Goal: Task Accomplishment & Management: Use online tool/utility

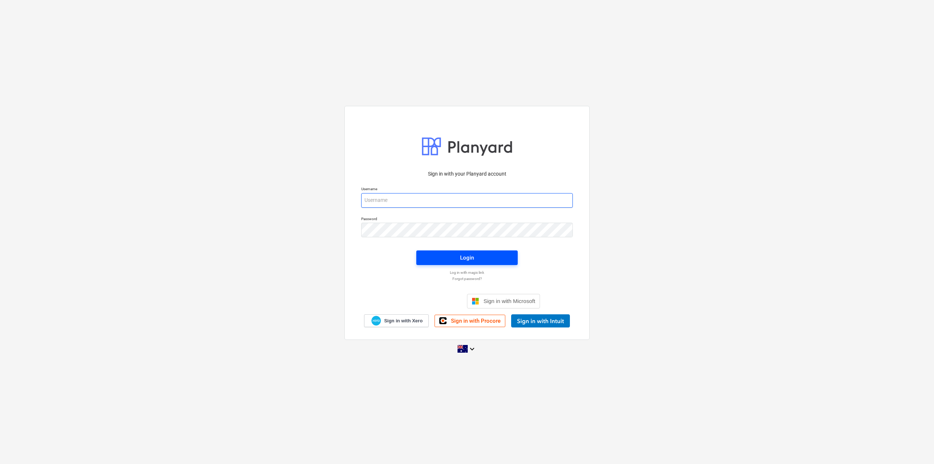
type input "[EMAIL_ADDRESS][DOMAIN_NAME]"
click at [476, 257] on span "Login" at bounding box center [467, 257] width 84 height 9
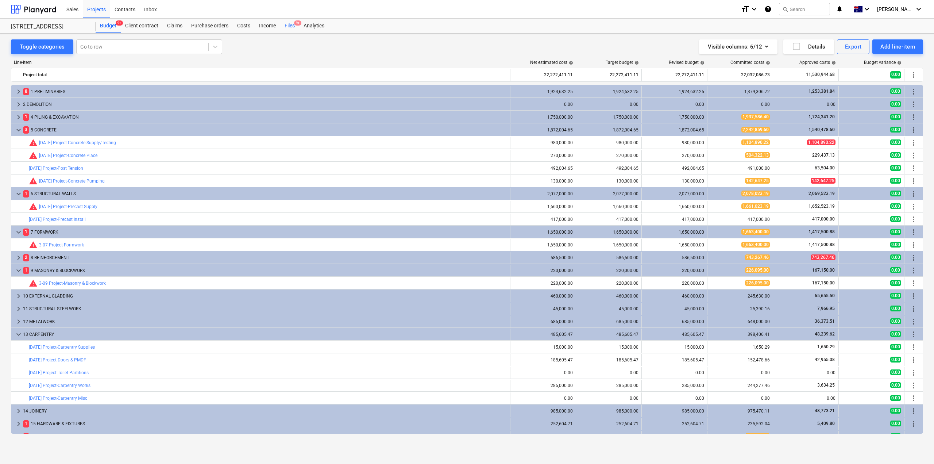
click at [290, 26] on div "Files 9+" at bounding box center [289, 26] width 19 height 15
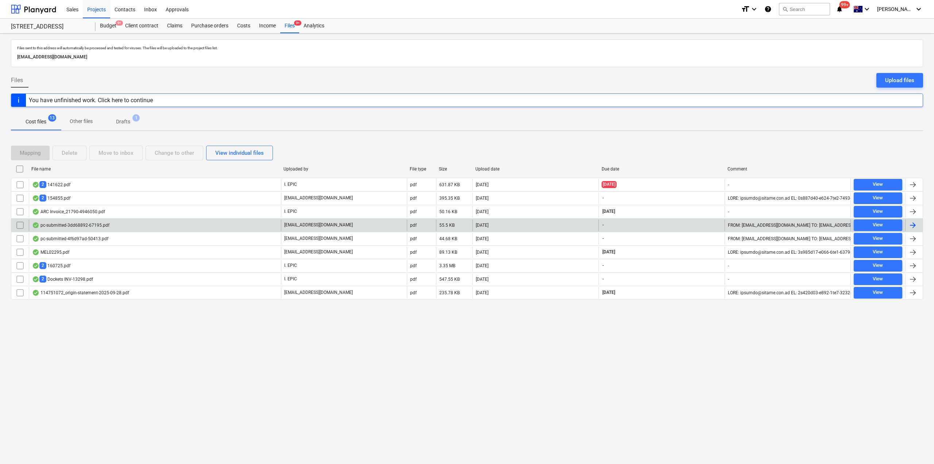
click at [86, 226] on div "pc-submitted-3dd68892-67195.pdf" at bounding box center [70, 225] width 77 height 6
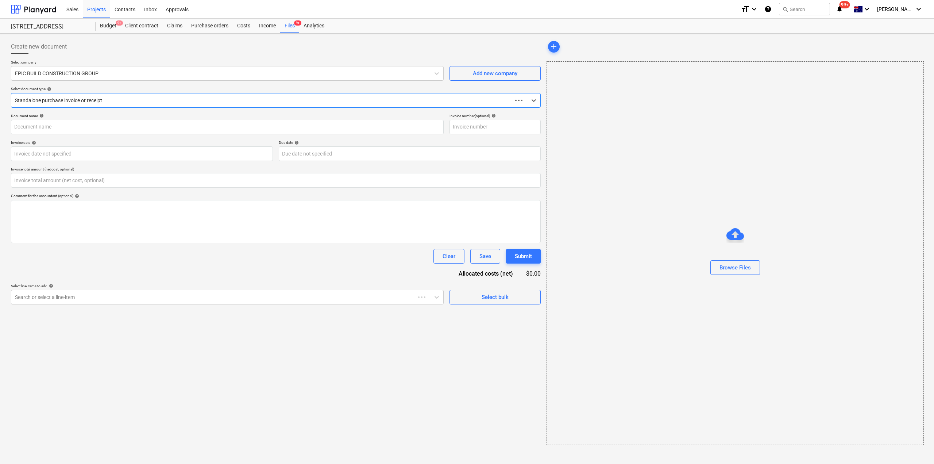
type input "0.00"
type input "pc-submitted-3dd68892-67195.pdf"
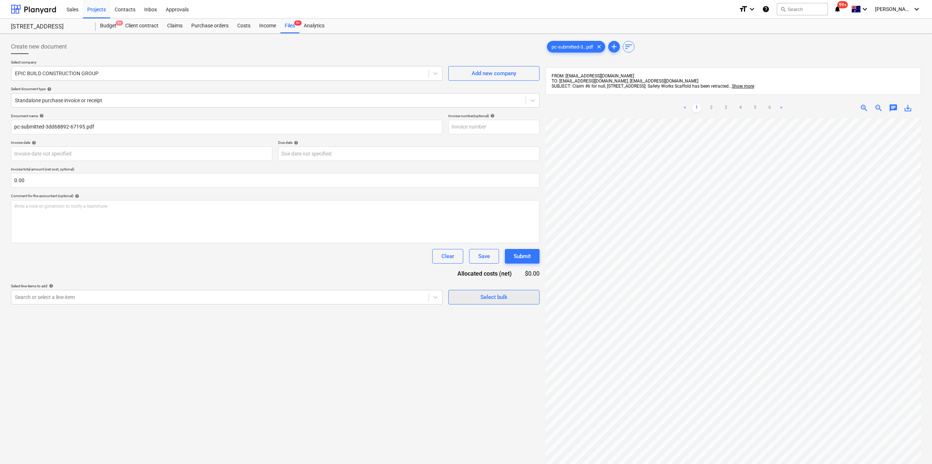
scroll to position [0, 166]
click at [295, 23] on span "9+" at bounding box center [297, 22] width 7 height 5
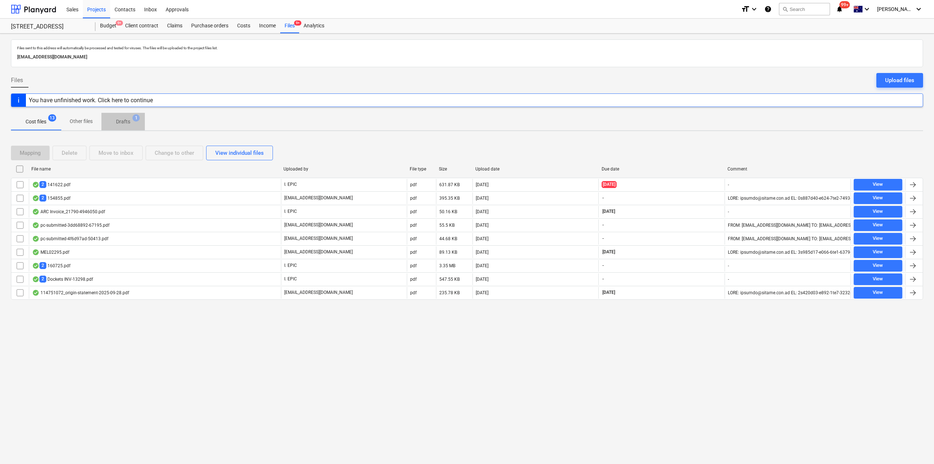
click at [126, 126] on p "Drafts" at bounding box center [123, 122] width 14 height 8
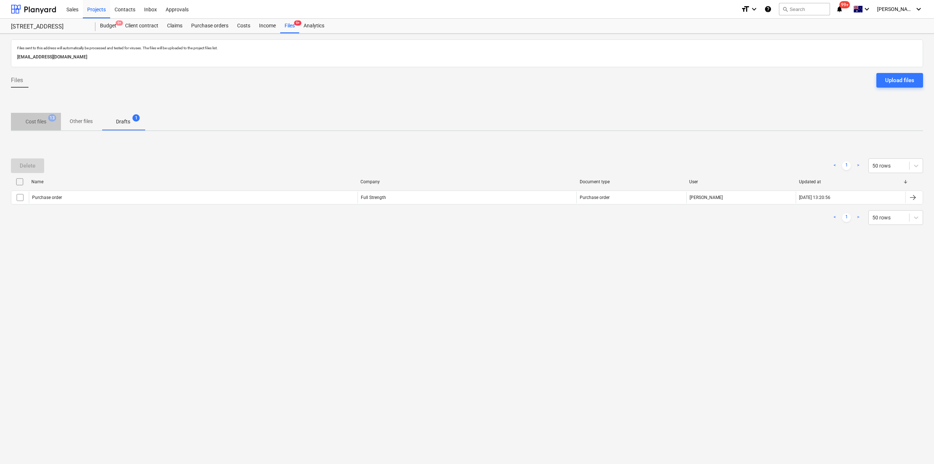
click at [45, 118] on p "Cost files" at bounding box center [36, 122] width 21 height 8
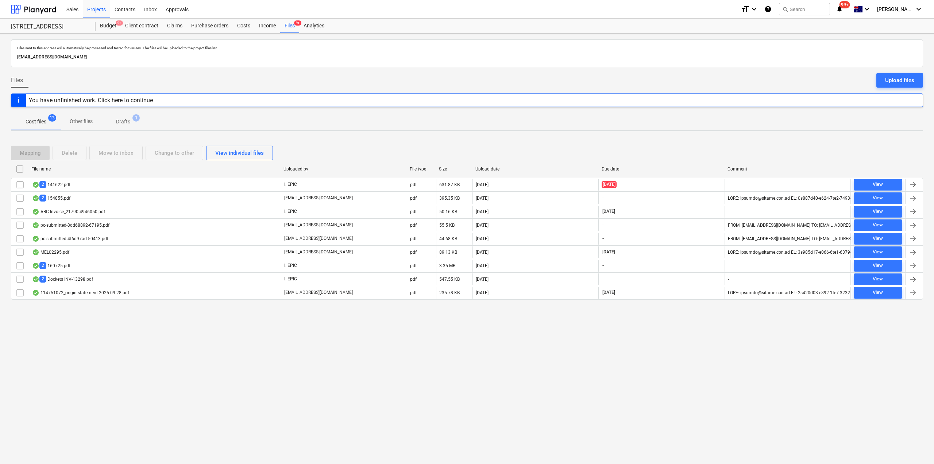
click at [102, 290] on div "114751072_origin-statement-2025-09-28.pdf" at bounding box center [80, 293] width 97 height 6
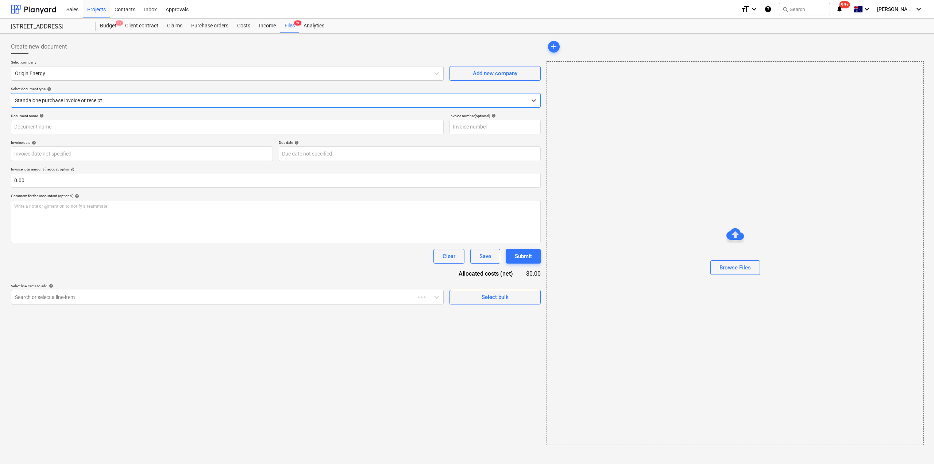
type input "114751072"
type input "[DATE]"
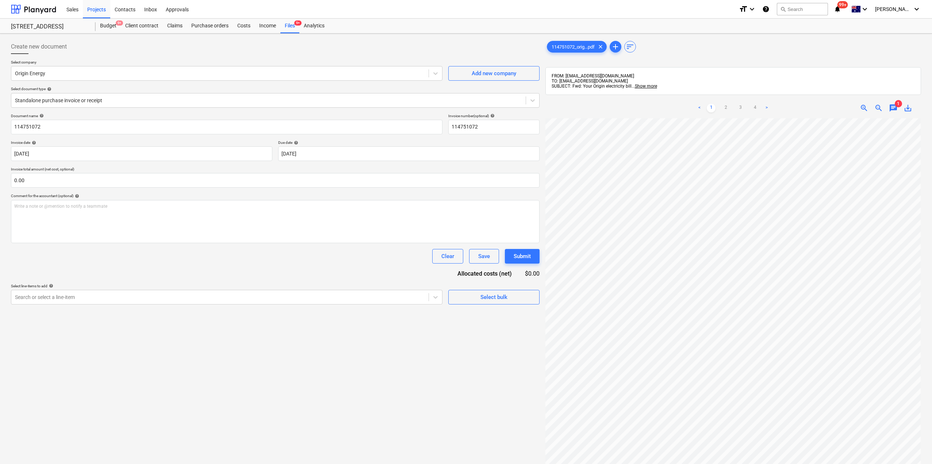
scroll to position [24, 9]
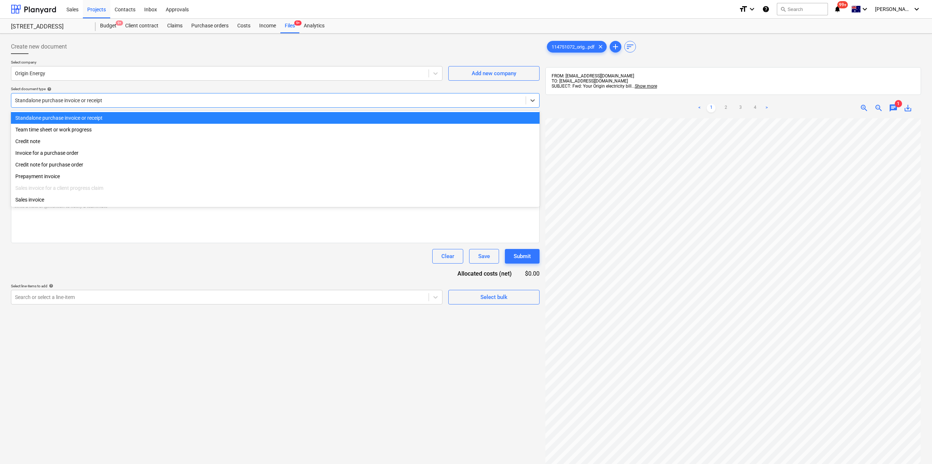
click at [96, 99] on div at bounding box center [268, 100] width 507 height 7
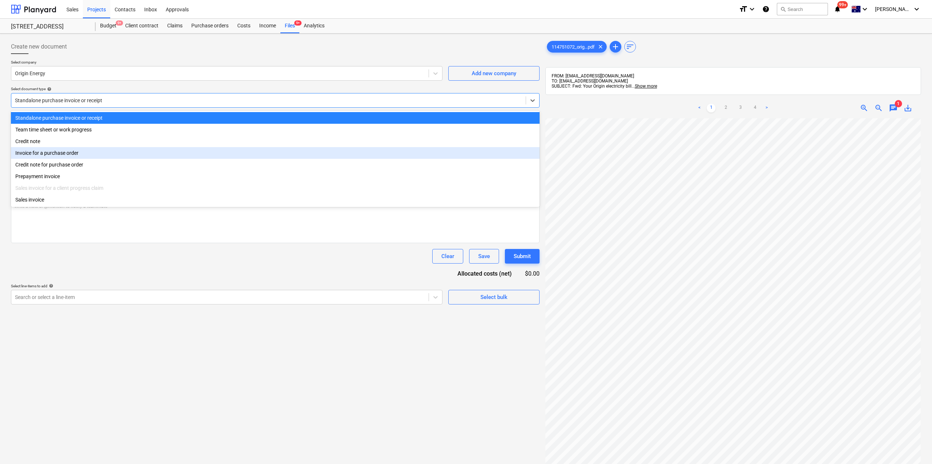
click at [88, 154] on div "Invoice for a purchase order" at bounding box center [275, 153] width 528 height 12
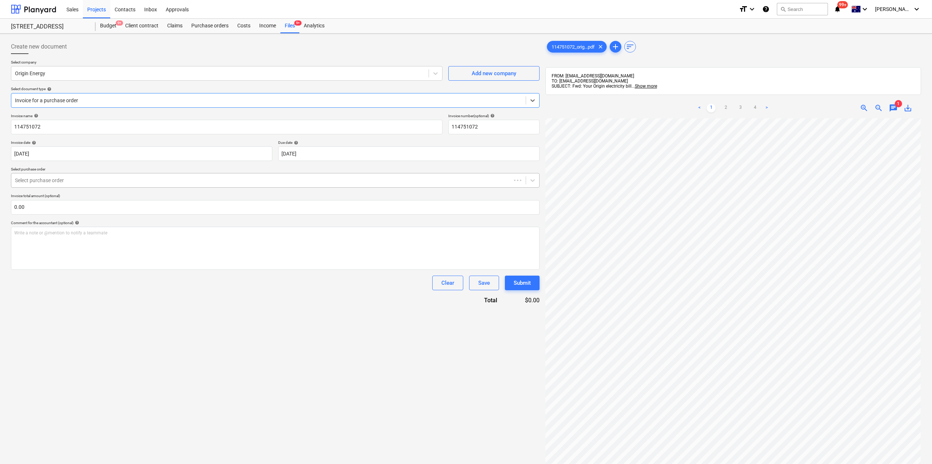
click at [76, 183] on div at bounding box center [261, 180] width 492 height 7
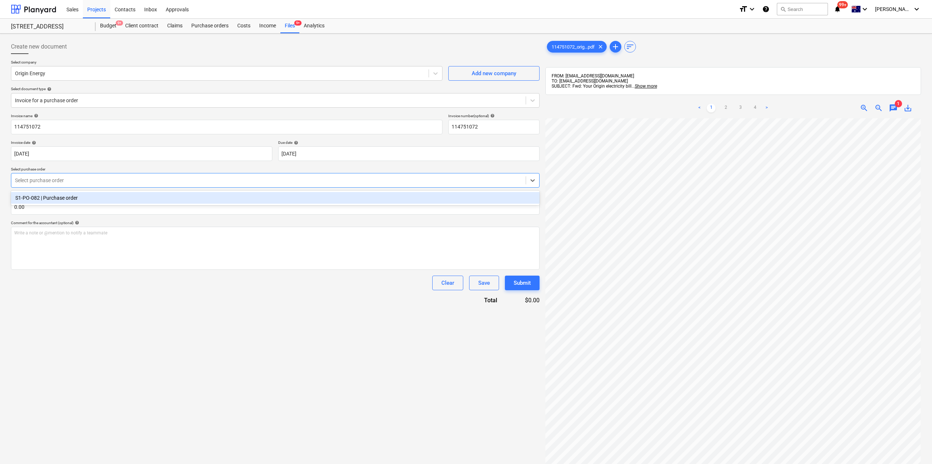
click at [74, 196] on div "S1-PO-082 | Purchase order" at bounding box center [275, 198] width 528 height 12
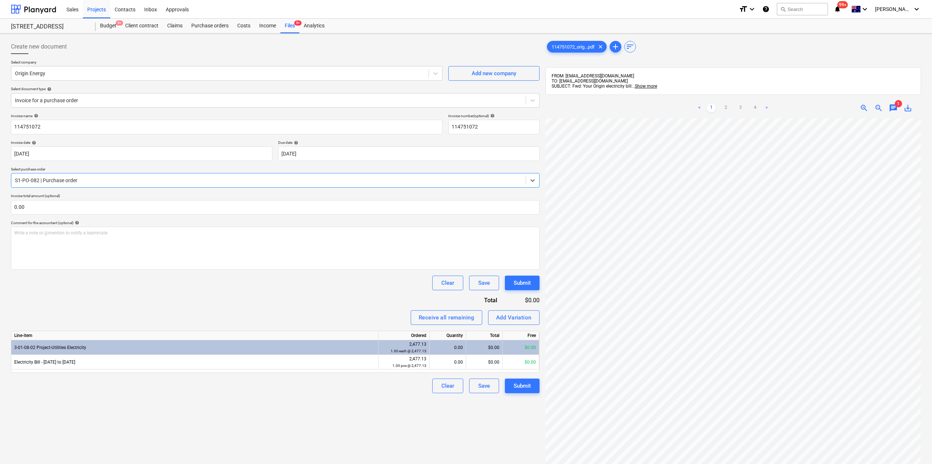
click at [268, 393] on div "Clear Save Submit" at bounding box center [275, 385] width 528 height 15
click at [725, 108] on link "2" at bounding box center [725, 108] width 9 height 9
click at [713, 110] on link "1" at bounding box center [711, 108] width 9 height 9
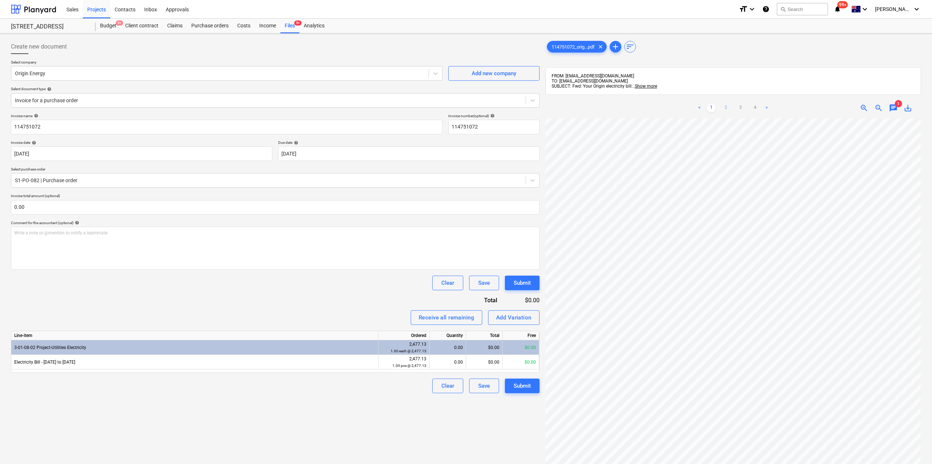
click at [727, 108] on link "2" at bounding box center [725, 108] width 9 height 9
drag, startPoint x: 325, startPoint y: 407, endPoint x: 397, endPoint y: 391, distance: 74.4
click at [324, 407] on div "Create new document Select company Origin Energy Add new company Select documen…" at bounding box center [275, 300] width 534 height 528
click at [523, 318] on div "Add Variation" at bounding box center [513, 317] width 35 height 9
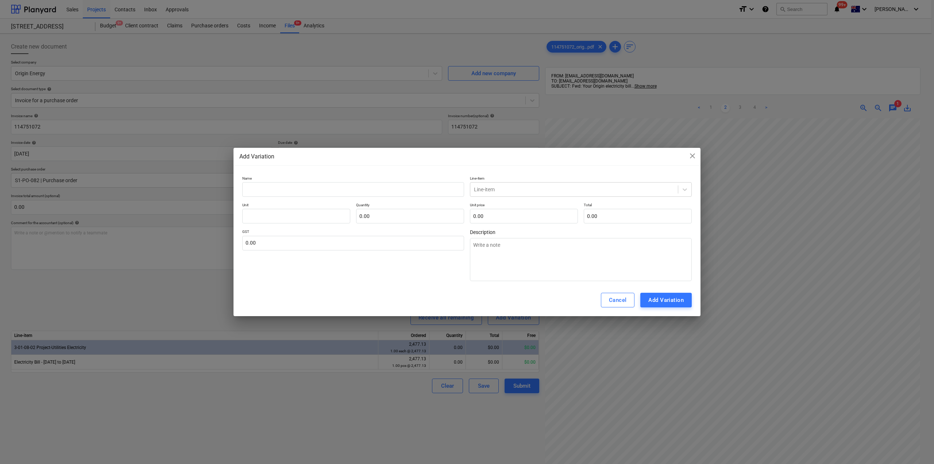
click at [278, 198] on div "Name Line-item Line-item Unit Quantity 0.00 Unit price 0.00 Total 0.00 GST 0.00…" at bounding box center [467, 228] width 450 height 105
click at [280, 192] on input "text" at bounding box center [353, 189] width 222 height 15
type input "E"
type textarea "x"
type input "El"
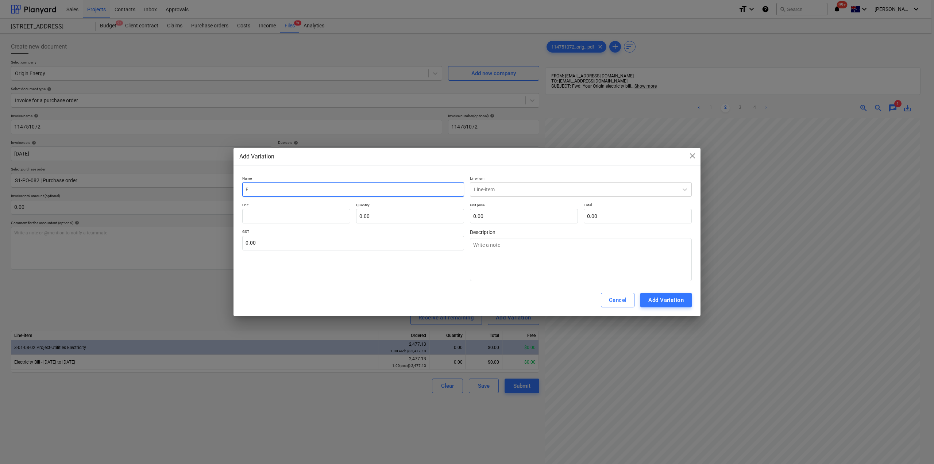
type textarea "x"
type input "Ele"
type textarea "x"
type input "Elec"
type textarea "x"
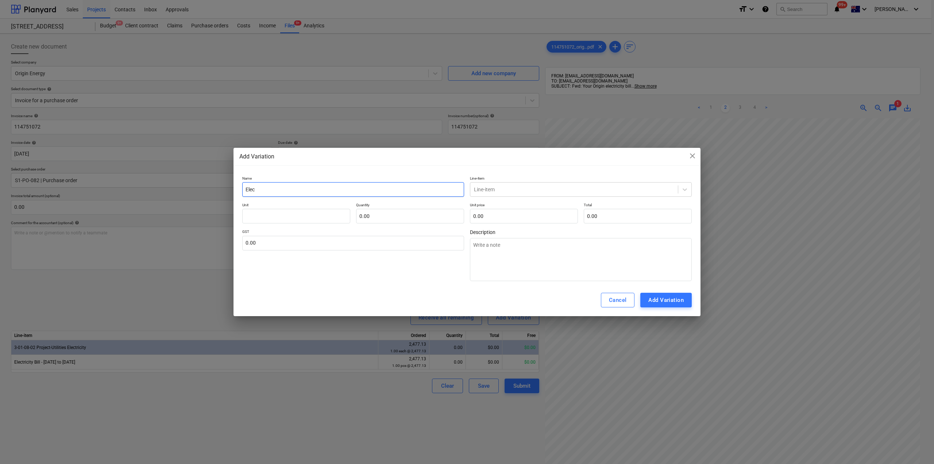
type input "Elect"
type textarea "x"
type input "Electr"
type textarea "x"
type input "Electri"
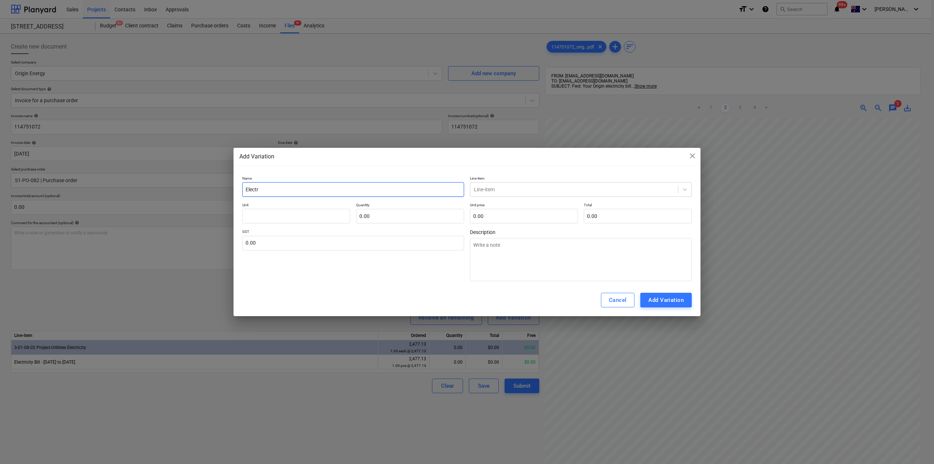
type textarea "x"
type input "Electric"
type textarea "x"
type input "Electrici"
type textarea "x"
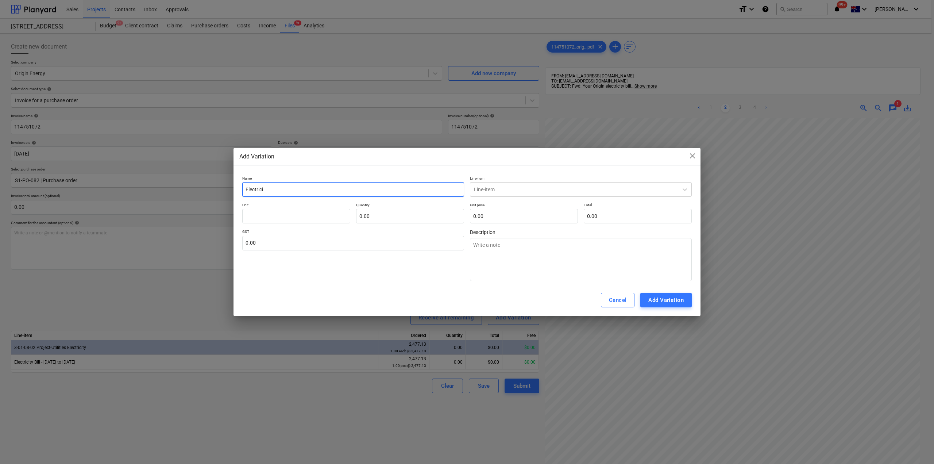
type input "Electricit"
type textarea "x"
type input "Electricity"
type textarea "x"
type input "Electricity"
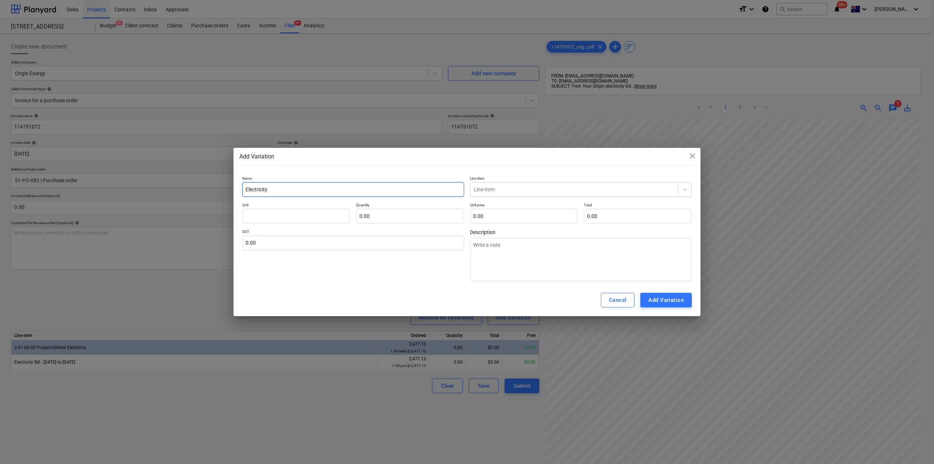
type textarea "x"
type input "Electricity B"
type textarea "x"
type input "Electricity Bi"
type textarea "x"
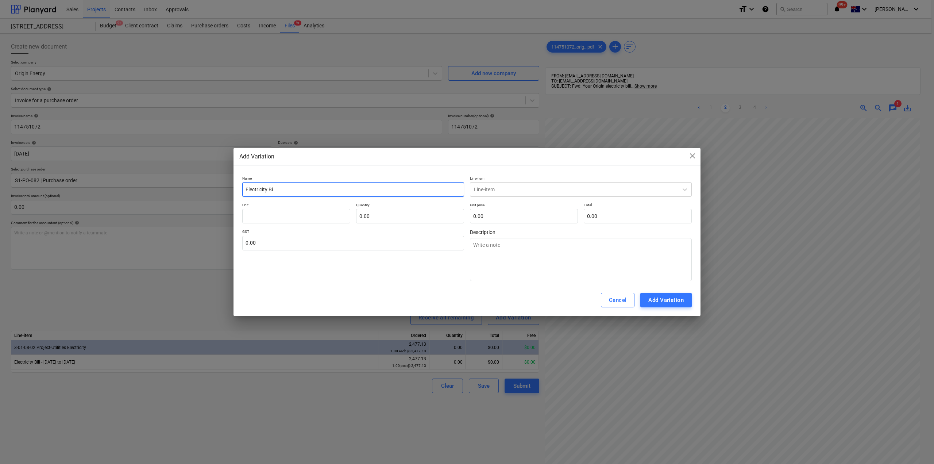
type input "Electricity Bil"
type textarea "x"
type input "Electricity Bill"
type textarea "x"
type input "Electricity Bill"
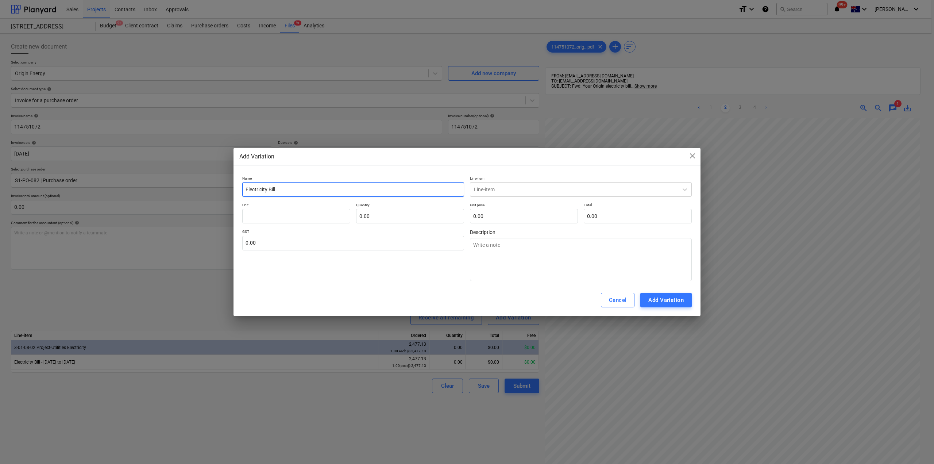
type textarea "x"
type input "Electricity Bill -"
type textarea "x"
type input "Electricity Bill -"
type textarea "x"
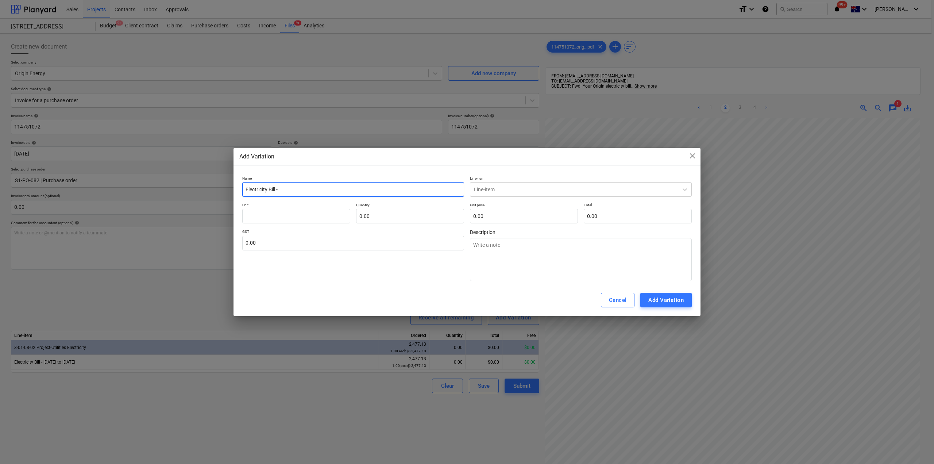
type input "Electricity Bill - 2"
type textarea "x"
type input "Electricity Bill - 24"
type textarea "x"
type input "Electricity Bill - 247"
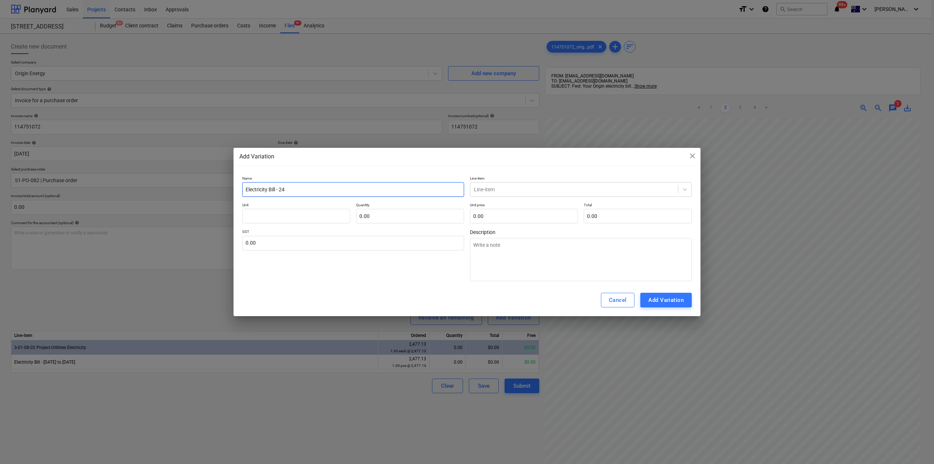
type textarea "x"
type input "Electricity Bill - 247/"
type textarea "x"
type input "Electricity Bill - 247"
type textarea "x"
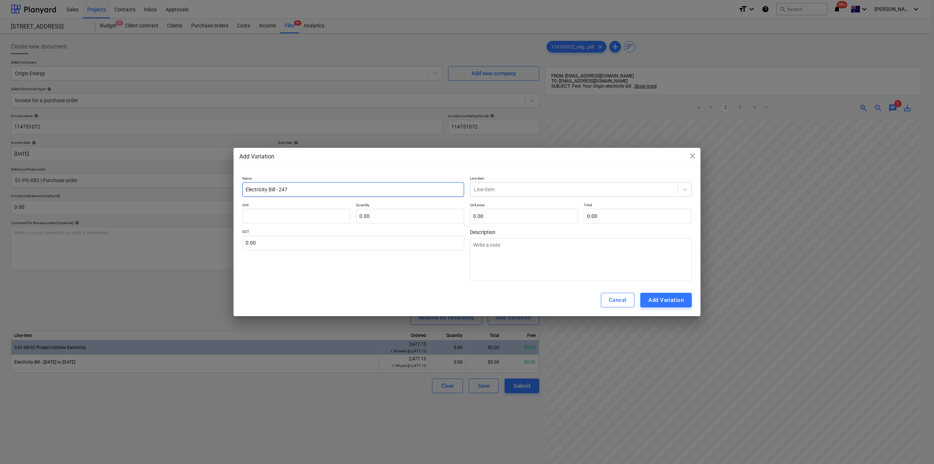
type input "Electricity Bill - 24"
type textarea "x"
type input "Electricity Bill - 2"
type textarea "x"
type input "Electricity Bill - 27"
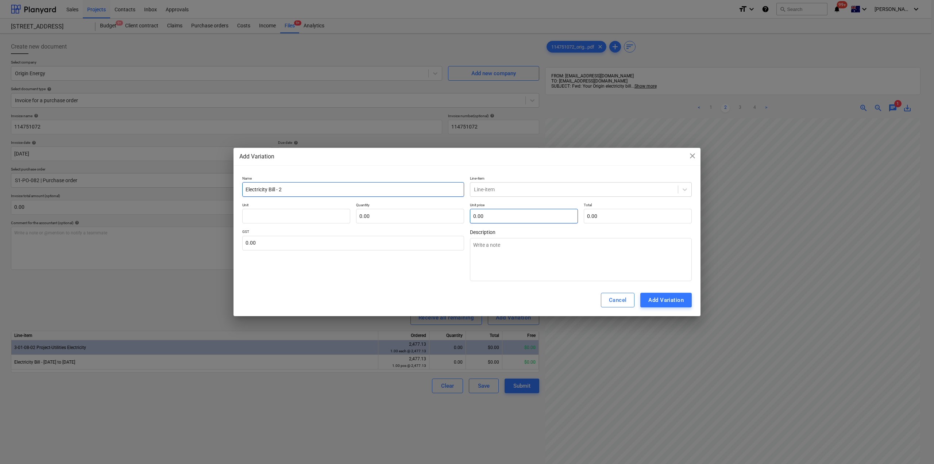
type textarea "x"
type input "Electricity Bill - 27/"
type textarea "x"
type input "Electricity Bill - 27/0"
type textarea "x"
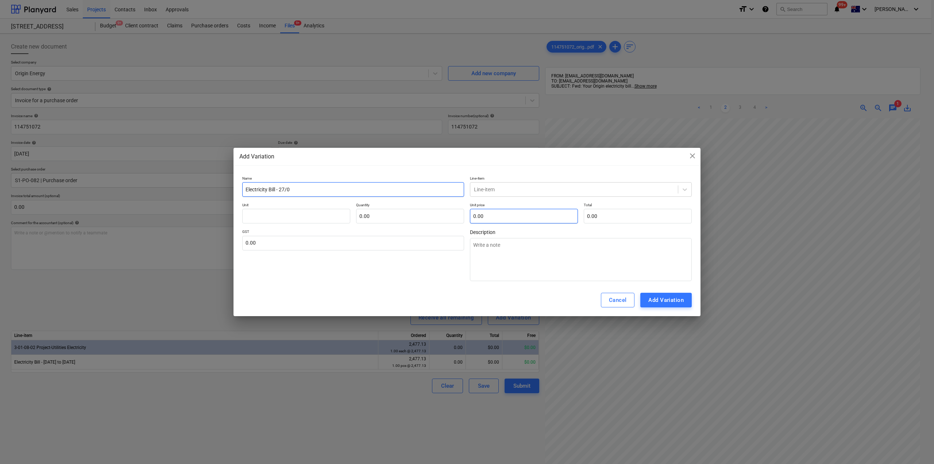
type input "Electricity Bill - 27/08"
type textarea "x"
type input "Electricity Bill - 27/08/8"
type textarea "x"
type input "Electricity Bill - 27/08/"
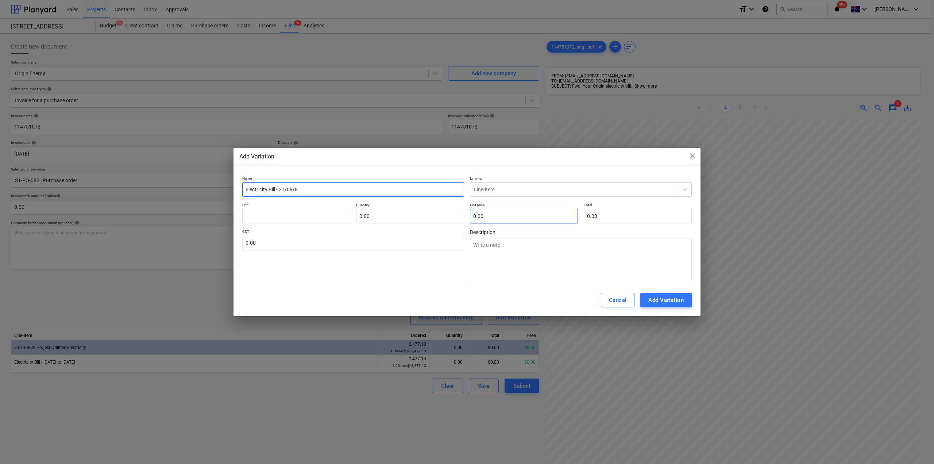
type textarea "x"
type input "Electricity Bill - 27/08/2"
type textarea "x"
type input "Electricity Bill - [DATE]"
type textarea "x"
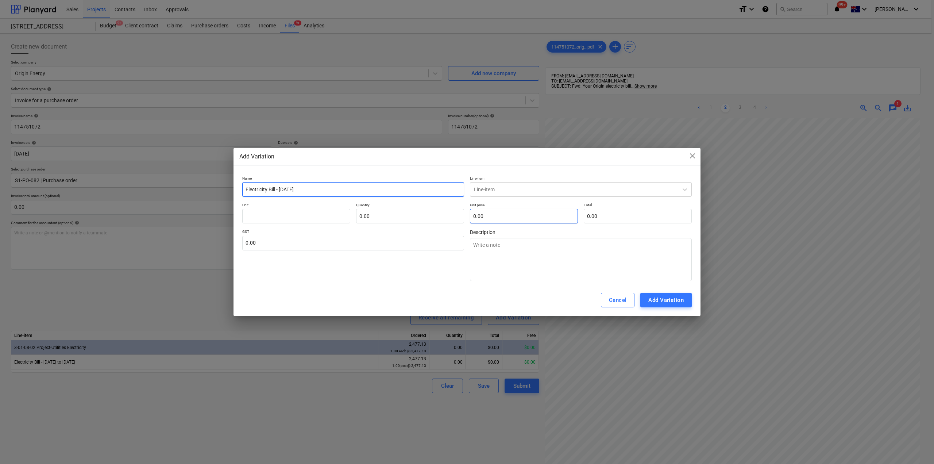
type input "Electricity Bill - [DATE]"
type textarea "x"
type input "Electricity Bill - [DATE] t"
type textarea "x"
type input "Electricity Bill - [DATE] to"
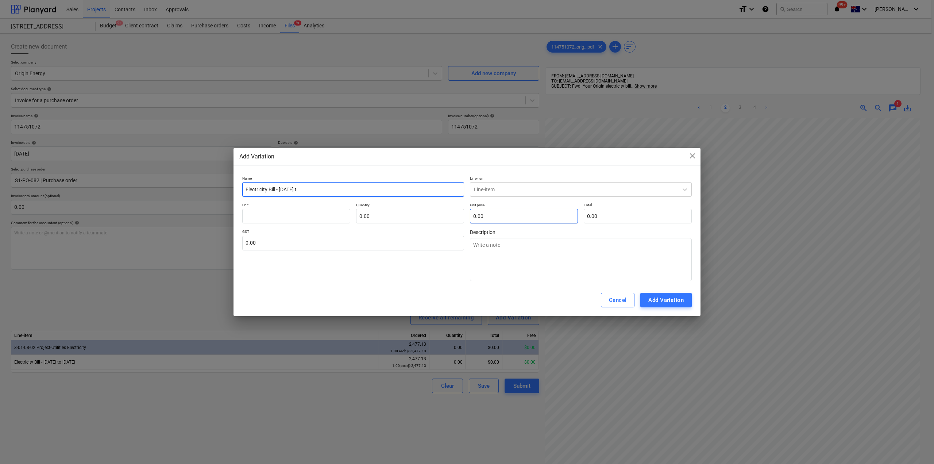
type textarea "x"
type input "Electricity Bill - [DATE] to"
type textarea "x"
type input "Electricity Bill - [DATE] to 2"
type textarea "x"
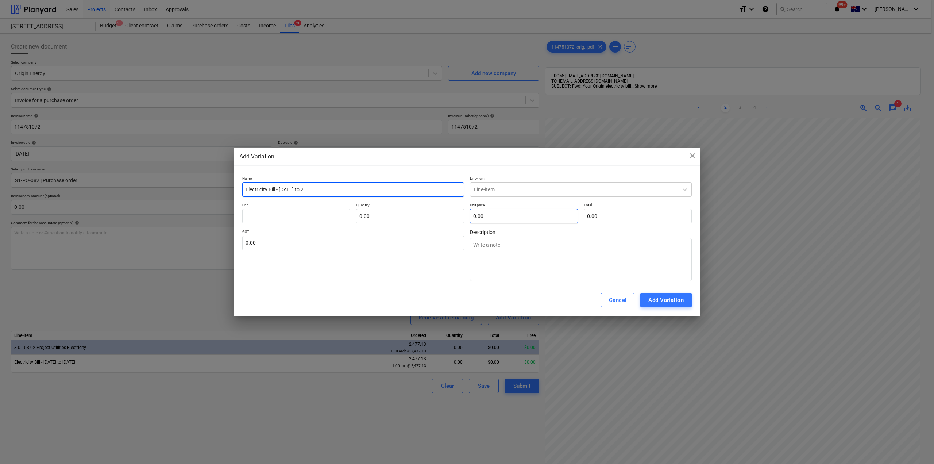
type input "Electricity Bill - [DATE] to 26"
type textarea "x"
type input "Electricity Bill - [DATE] to 26/"
type textarea "x"
type input "Electricity Bill - [DATE] to 26/0"
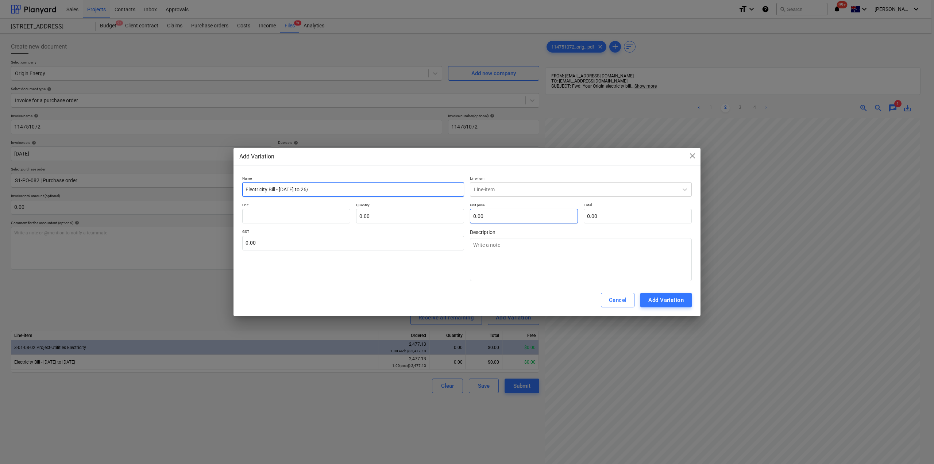
type textarea "x"
type input "Electricity Bill - [DATE] to 26/09"
type textarea "x"
type input "Electricity Bill - [DATE] to 26/09/"
type textarea "x"
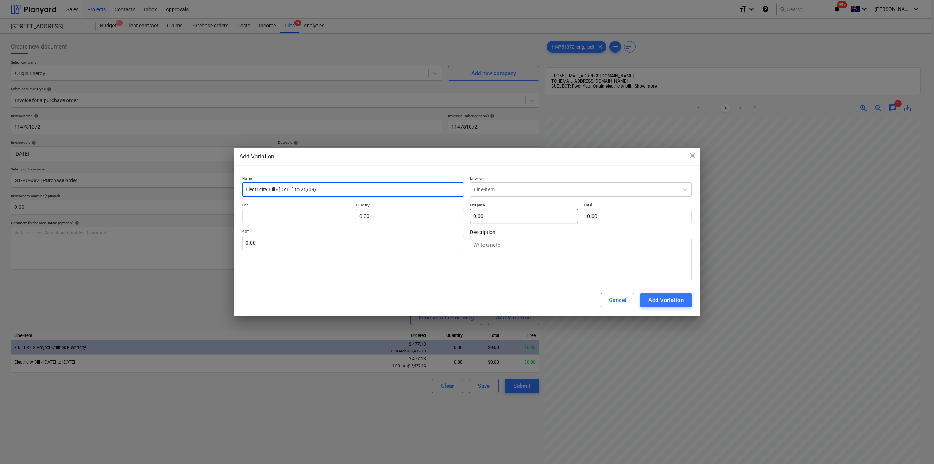
type input "Electricity Bill - [DATE] to 26/09/2"
type textarea "x"
type input "Electricity Bill - [DATE] to [DATE]"
type textarea "x"
type input "Electricity Bill - [DATE] to [DATE]"
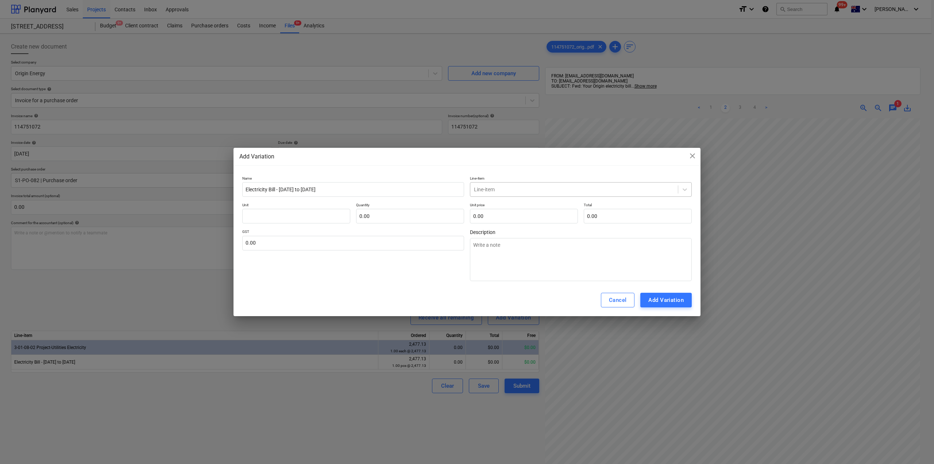
click at [494, 191] on div at bounding box center [574, 189] width 200 height 7
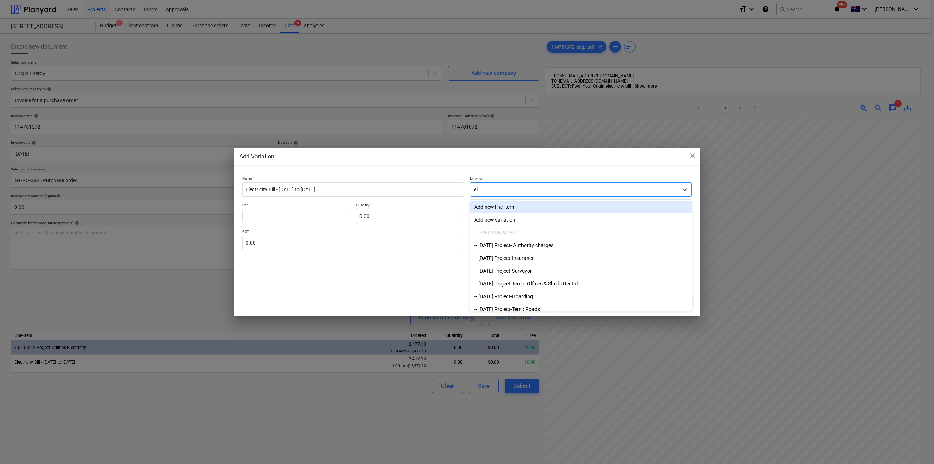
type input "ele"
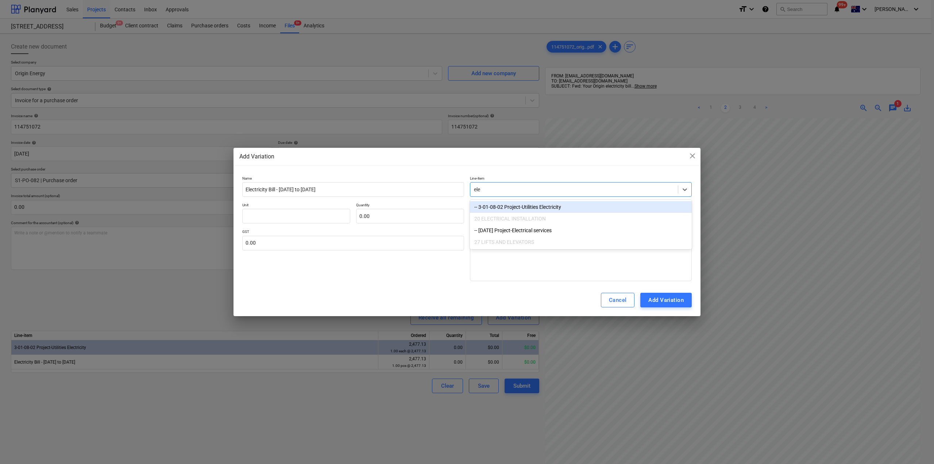
click at [535, 208] on div "-- 3-01-08-02 Project-Utilities Electricity" at bounding box center [581, 207] width 222 height 12
type textarea "x"
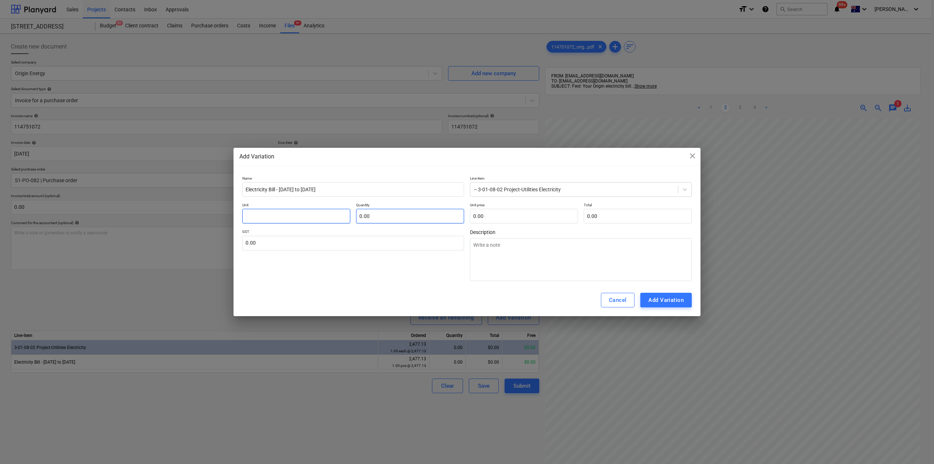
drag, startPoint x: 253, startPoint y: 212, endPoint x: 373, endPoint y: 211, distance: 120.1
click at [253, 212] on input "text" at bounding box center [296, 216] width 108 height 15
type input "a"
type textarea "x"
drag, startPoint x: 299, startPoint y: 215, endPoint x: 204, endPoint y: 210, distance: 95.7
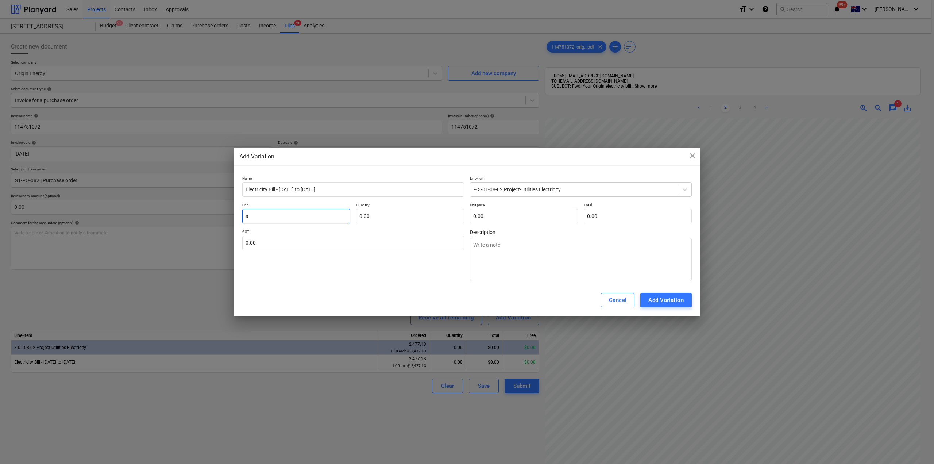
click at [202, 209] on div "Add Variation close Name Electricity Bill - [DATE] to [DATE] Line-item -- 3-01-…" at bounding box center [467, 232] width 934 height 464
type input "e"
type textarea "x"
type input "ea"
type textarea "x"
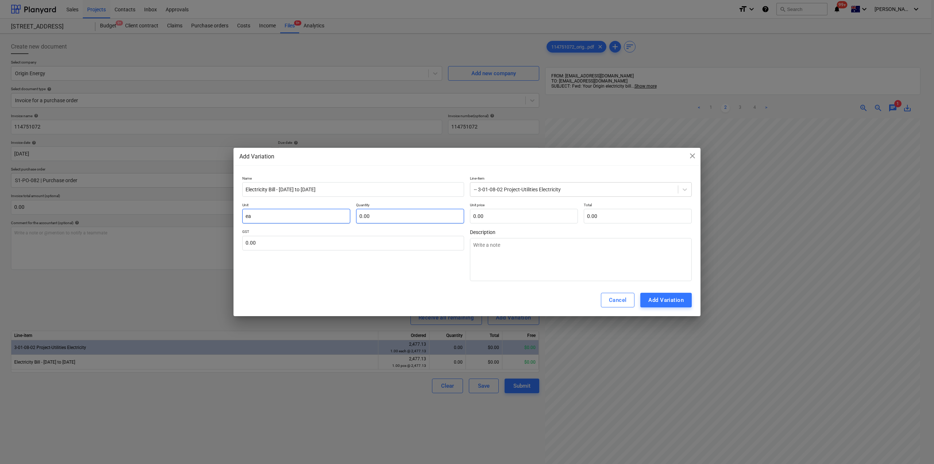
type input "ea"
click at [401, 211] on input "text" at bounding box center [410, 216] width 108 height 15
type input "1"
type textarea "x"
type input "1.00"
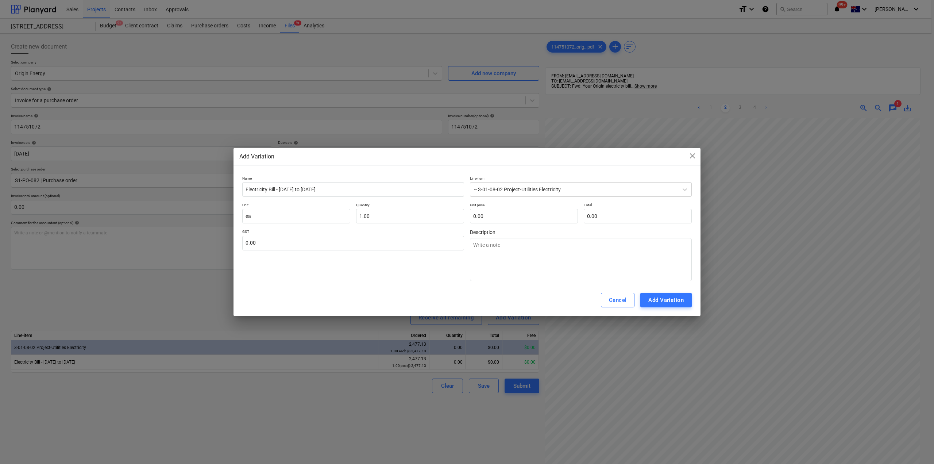
type input "0.00"
click at [512, 224] on div "Name Electricity Bill - [DATE] to [DATE] Line-item -- 3-01-08-02 Project-Utilit…" at bounding box center [467, 228] width 450 height 105
click at [510, 217] on input "text" at bounding box center [524, 216] width 108 height 15
type input "3"
type textarea "x"
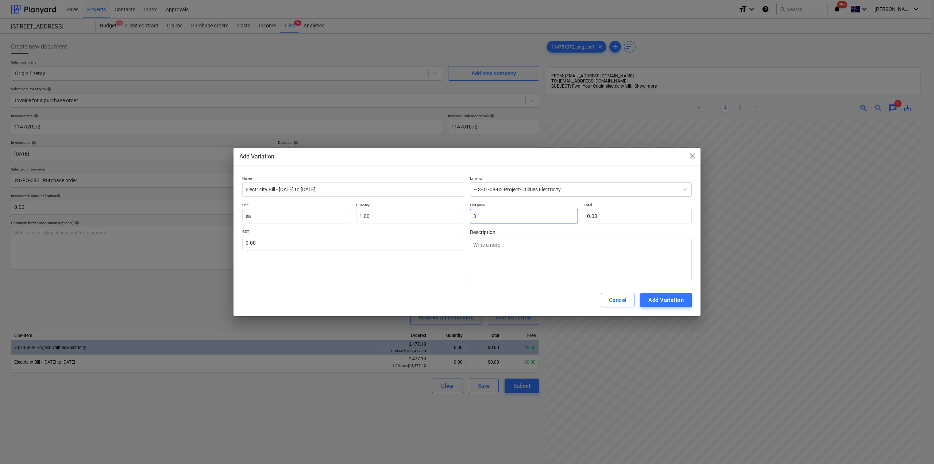
type input "3.00"
type input "31"
type textarea "x"
type input "31.00"
type input "312"
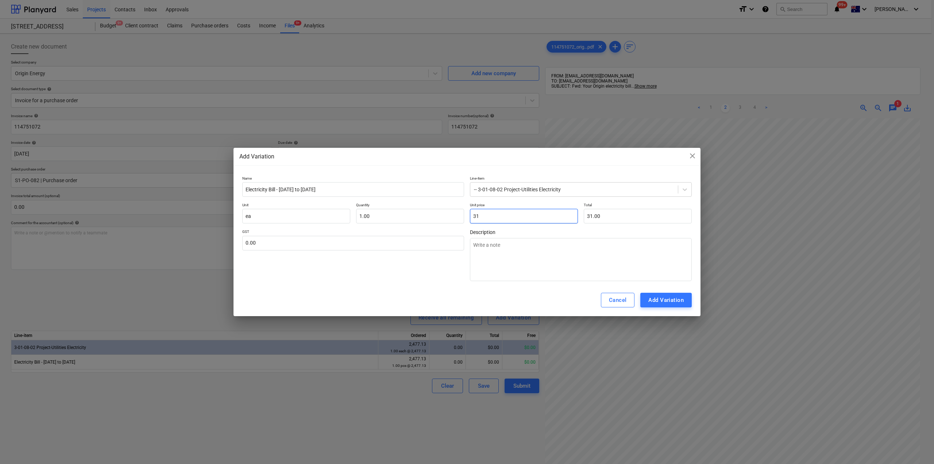
type textarea "x"
type input "312.00"
type input "312."
type textarea "x"
type input "312.3"
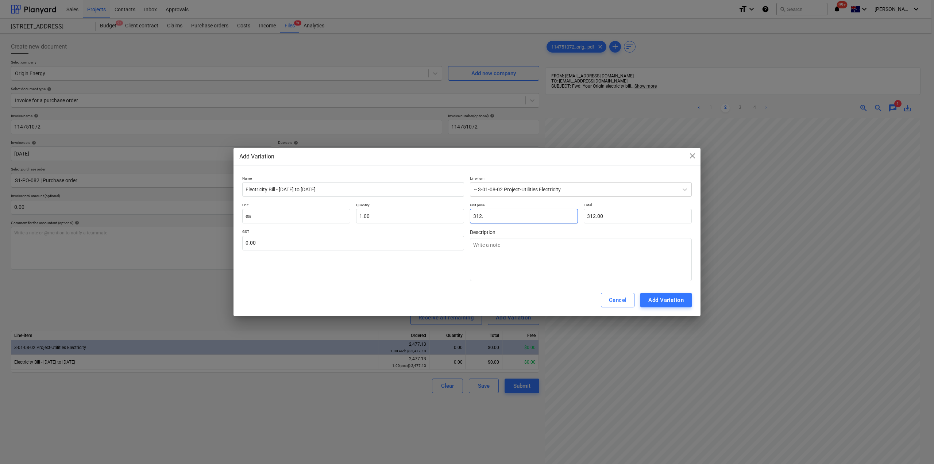
type textarea "x"
type input "312.30"
type input "312.38"
type textarea "x"
type input "312.38"
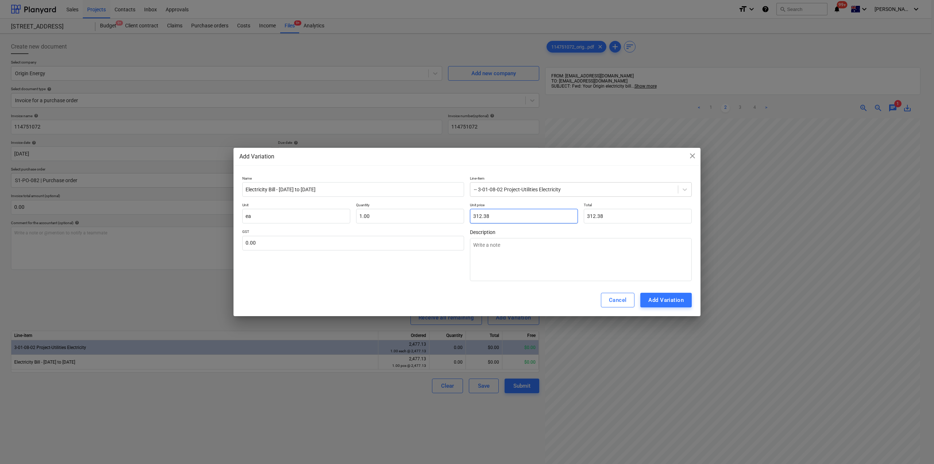
type input "312.38"
click at [365, 255] on div "GST 0.00" at bounding box center [353, 255] width 222 height 52
click at [677, 296] on div "Add Variation" at bounding box center [666, 299] width 35 height 9
type textarea "x"
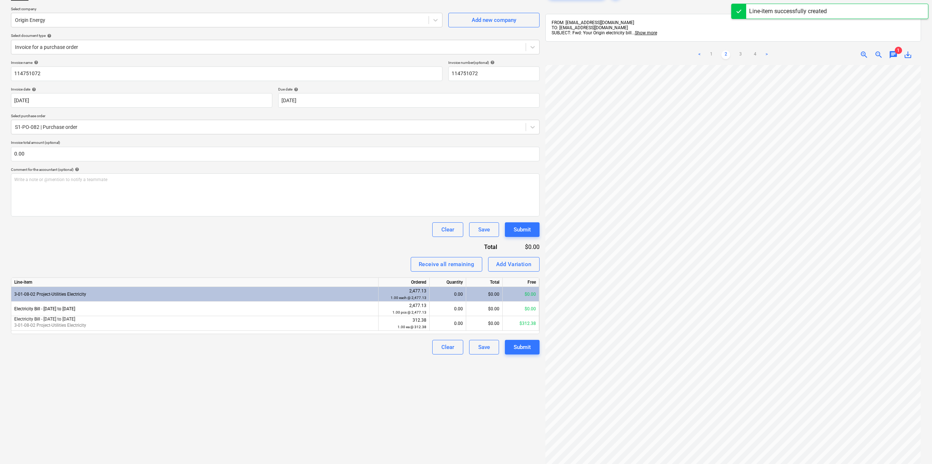
scroll to position [0, 0]
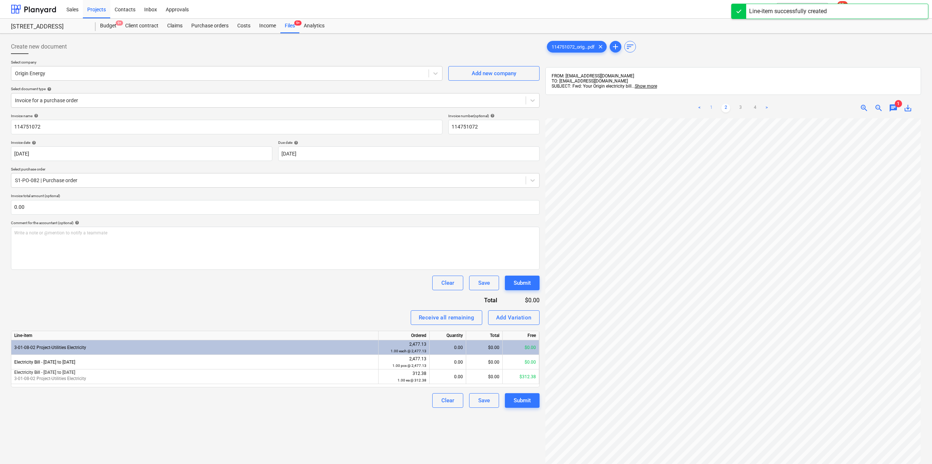
click at [712, 113] on div "< 1 2 3 4 >" at bounding box center [732, 108] width 121 height 20
click at [711, 110] on link "1" at bounding box center [711, 108] width 9 height 9
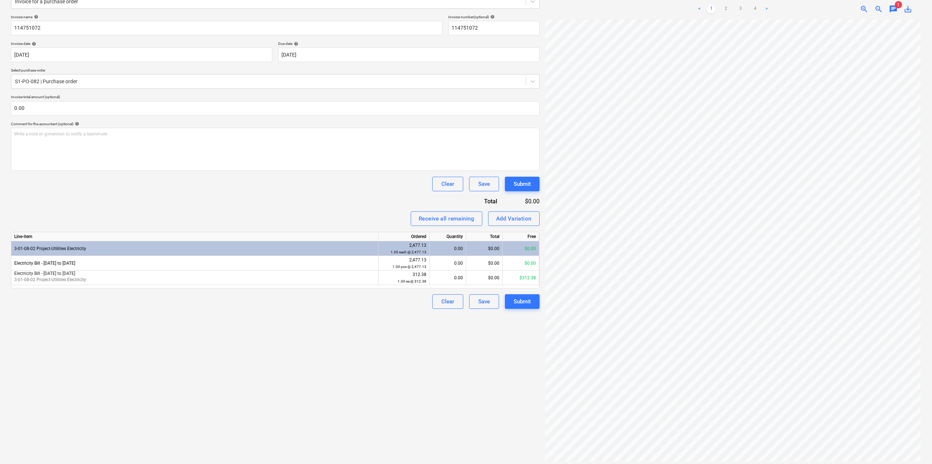
scroll to position [104, 0]
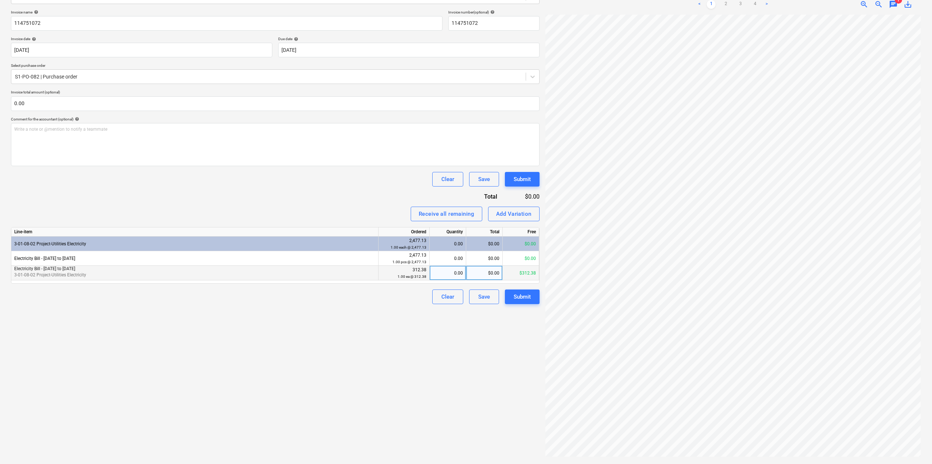
click at [446, 272] on div "0.00" at bounding box center [447, 273] width 30 height 15
click at [451, 369] on div "Create new document Select company Origin Energy Add new company Select documen…" at bounding box center [275, 197] width 534 height 528
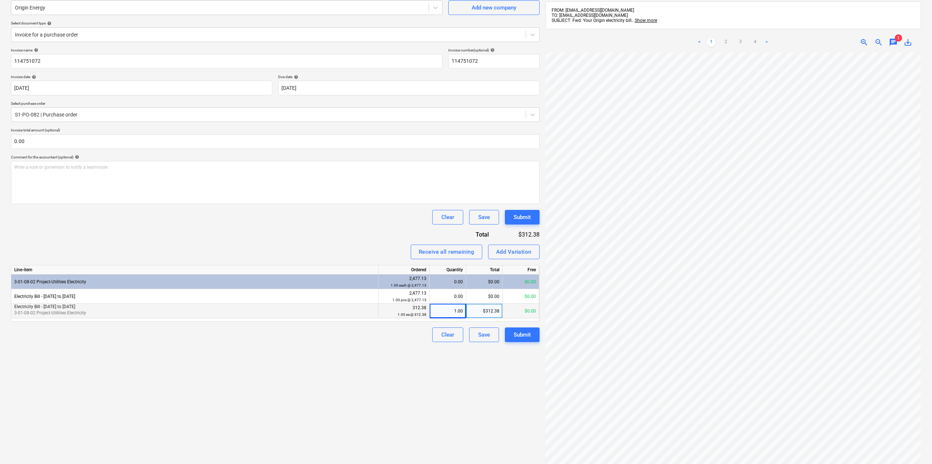
scroll to position [0, 0]
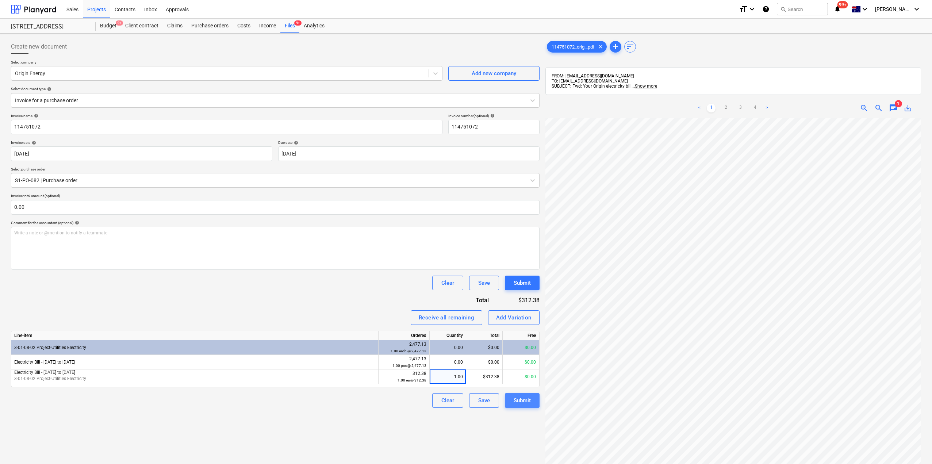
click at [525, 403] on div "Submit" at bounding box center [522, 400] width 17 height 9
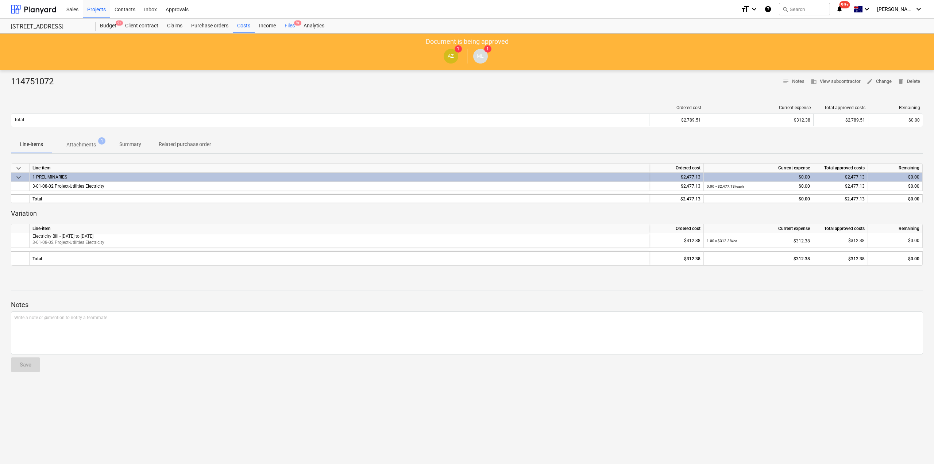
click at [284, 22] on div "Files 9+" at bounding box center [289, 26] width 19 height 15
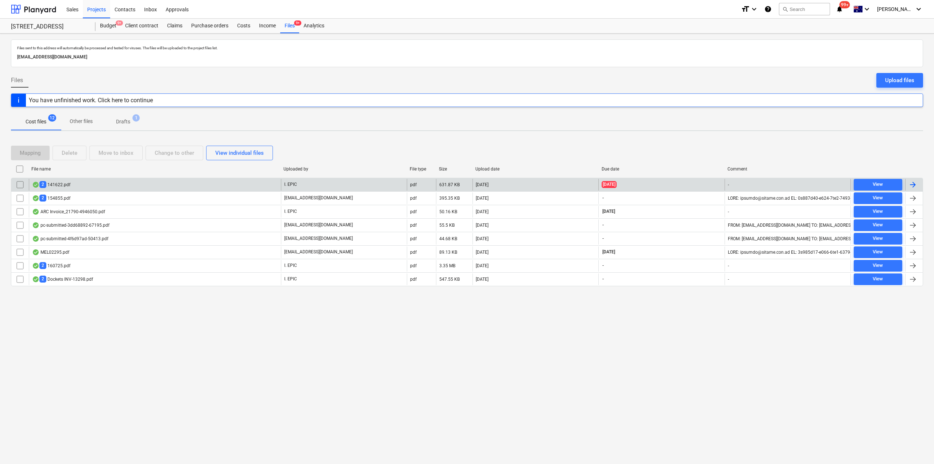
click at [75, 188] on div "2 141622.pdf" at bounding box center [155, 185] width 252 height 12
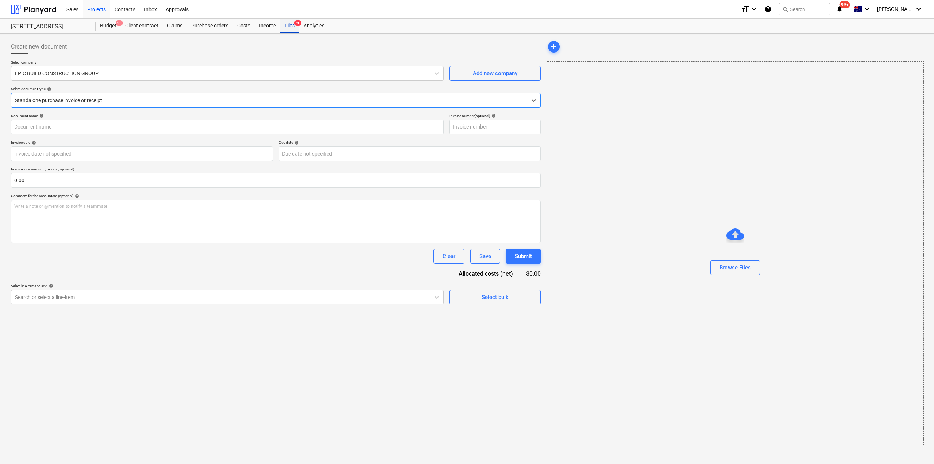
type input "141622"
type input "[DATE]"
click at [693, 77] on link "1" at bounding box center [689, 77] width 9 height 9
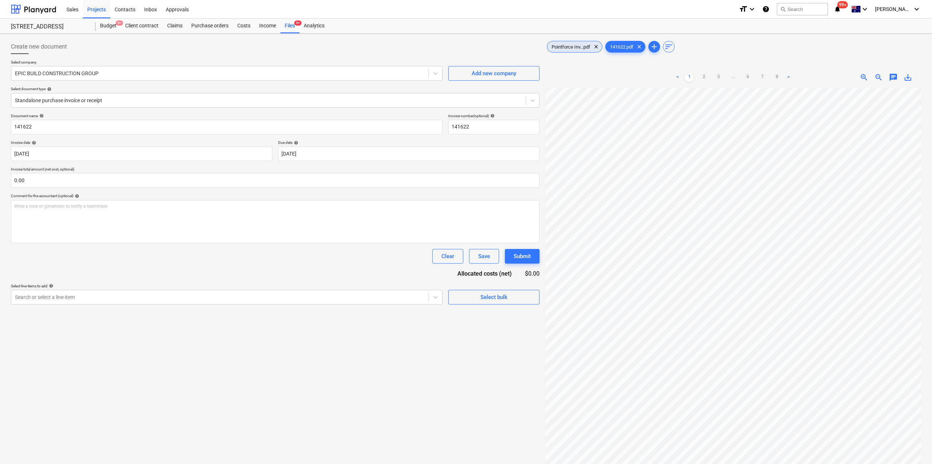
click at [573, 48] on span "Pointforce Inv...pdf" at bounding box center [570, 46] width 47 height 5
click at [115, 76] on div at bounding box center [220, 73] width 410 height 7
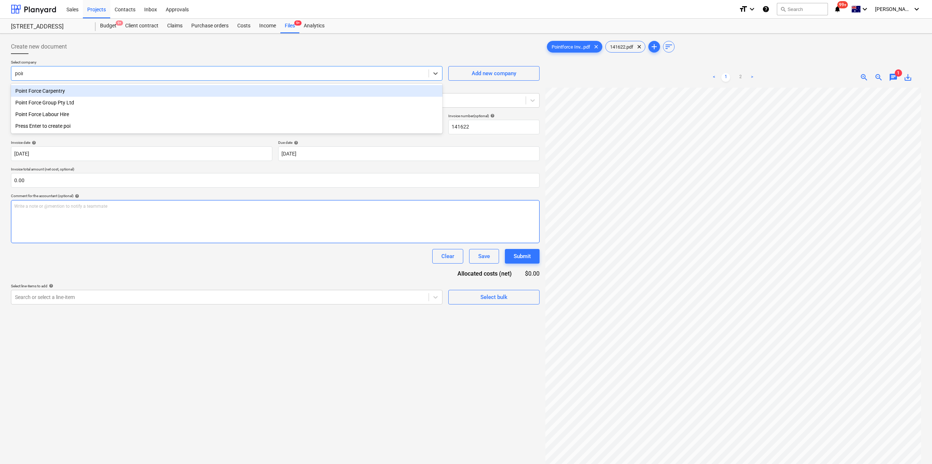
type input "point"
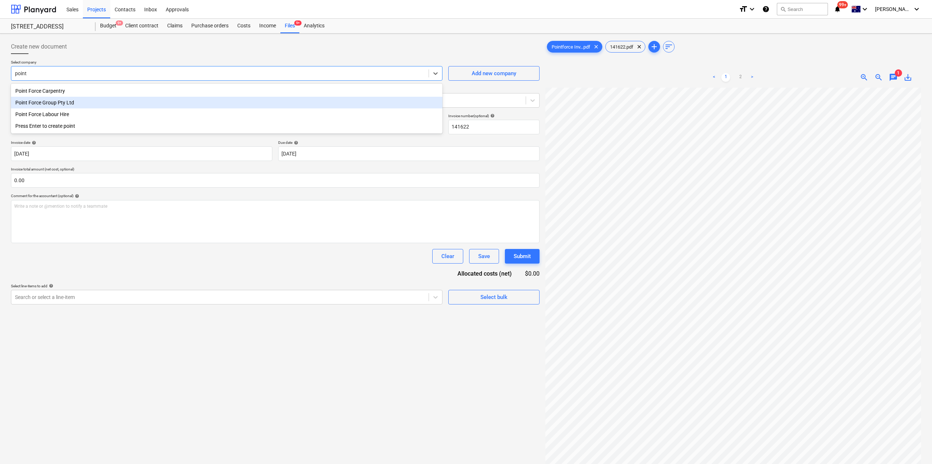
click at [75, 105] on div "Point Force Group Pty Ltd" at bounding box center [226, 103] width 431 height 12
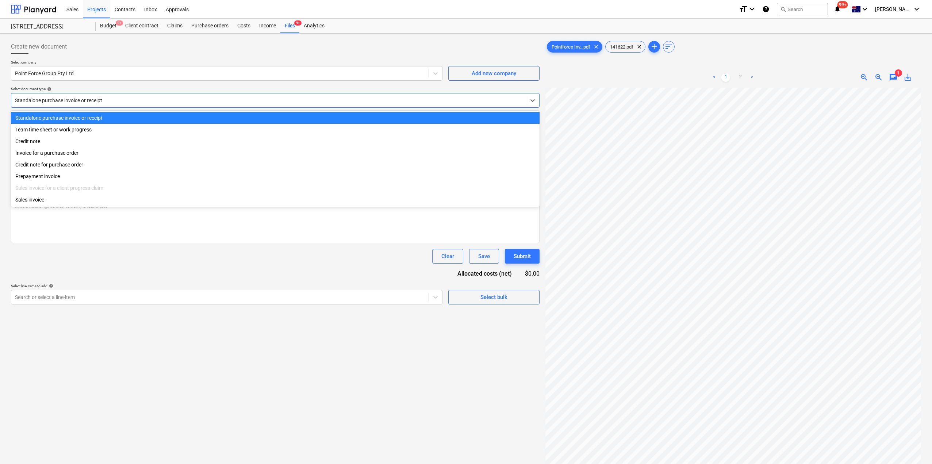
click at [76, 99] on div at bounding box center [268, 100] width 507 height 7
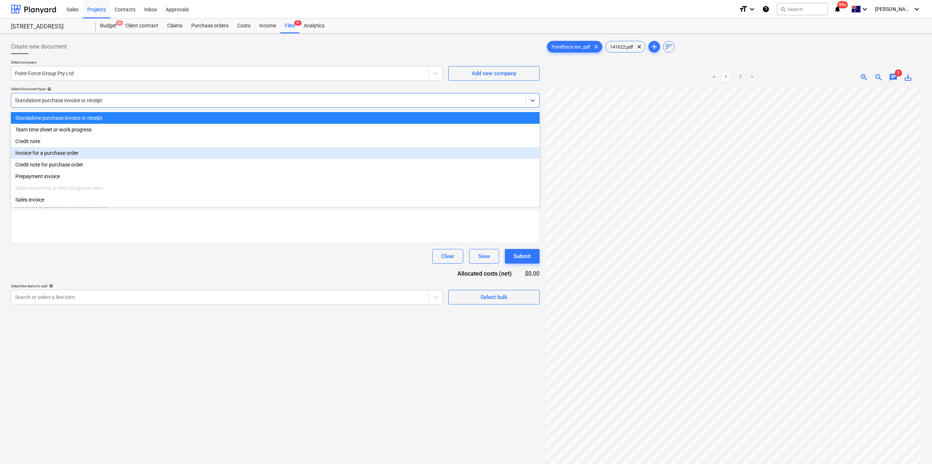
click at [36, 154] on div "Invoice for a purchase order" at bounding box center [275, 153] width 528 height 12
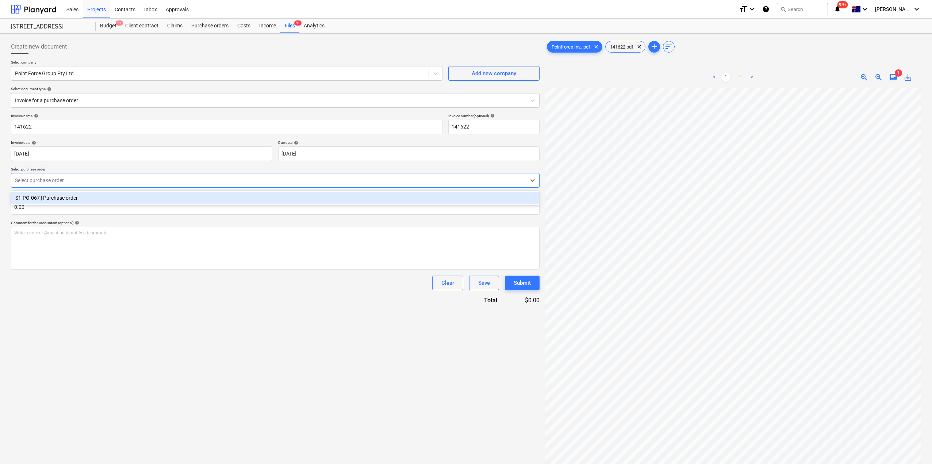
click at [58, 176] on div "Select purchase order" at bounding box center [268, 180] width 514 height 10
click at [56, 196] on div "S1-PO-067 | Purchase order" at bounding box center [275, 198] width 528 height 12
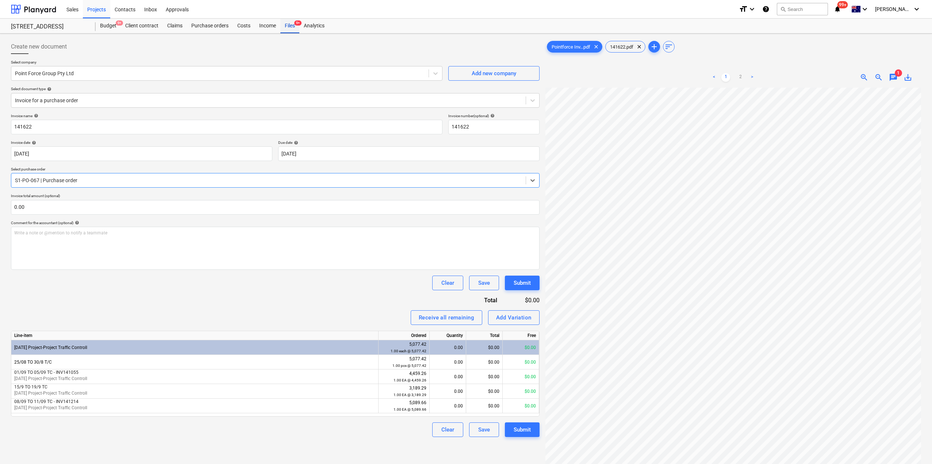
click at [292, 26] on div "Files 9+" at bounding box center [289, 26] width 19 height 15
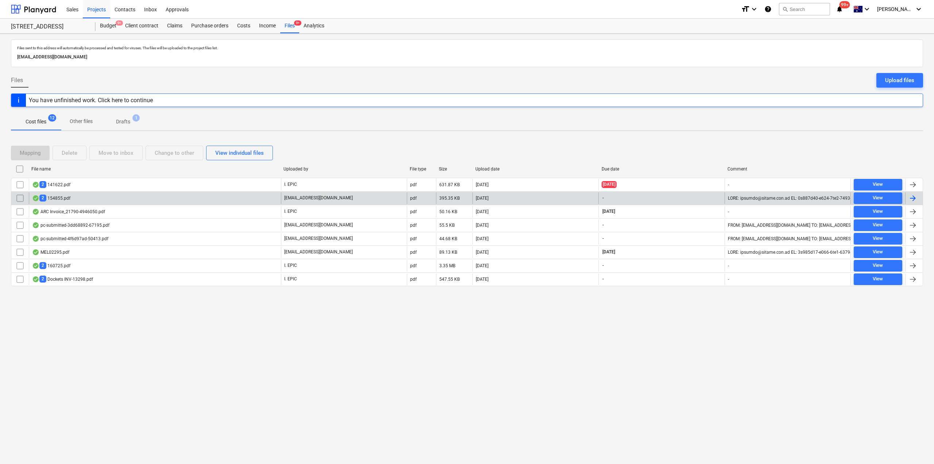
click at [58, 196] on div "2 154855.pdf" at bounding box center [51, 198] width 38 height 7
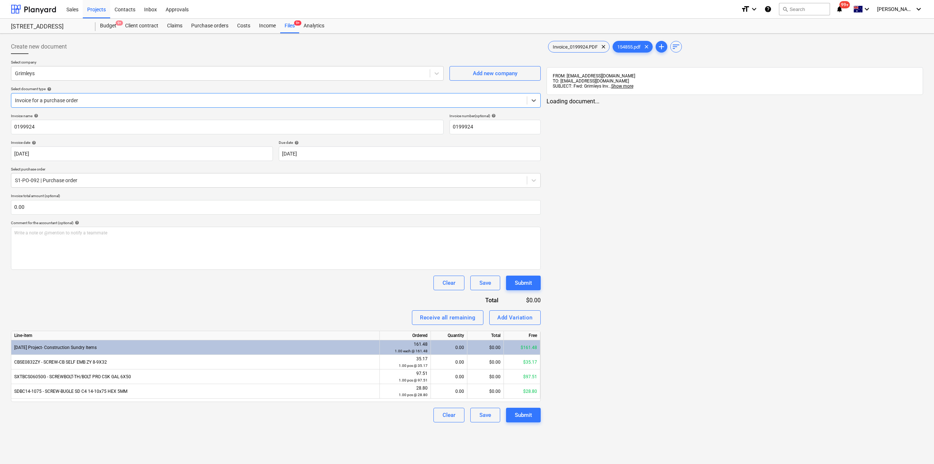
type input "0199924"
type input "[DATE]"
click at [574, 46] on span "Invoice_0199924.PDF" at bounding box center [574, 46] width 54 height 5
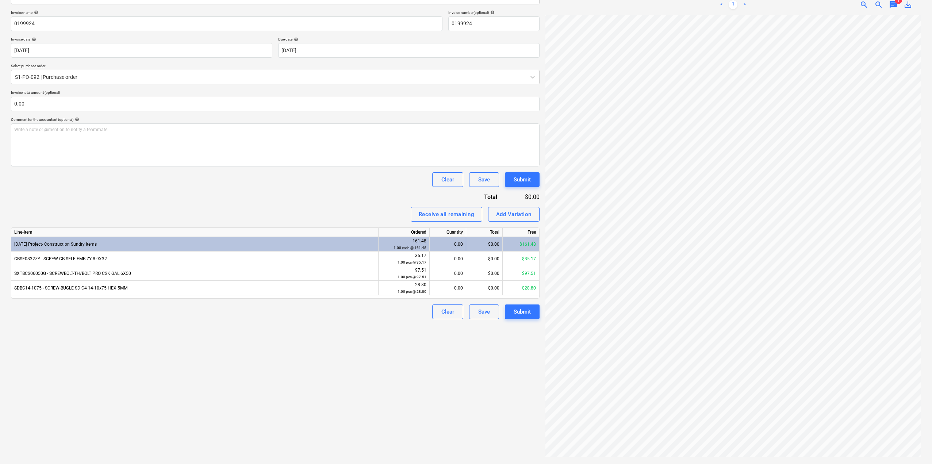
scroll to position [104, 0]
click at [456, 245] on div "0.00" at bounding box center [447, 244] width 30 height 15
click at [449, 251] on div "0.00" at bounding box center [447, 244] width 30 height 15
click at [455, 259] on div "0.00" at bounding box center [447, 258] width 30 height 15
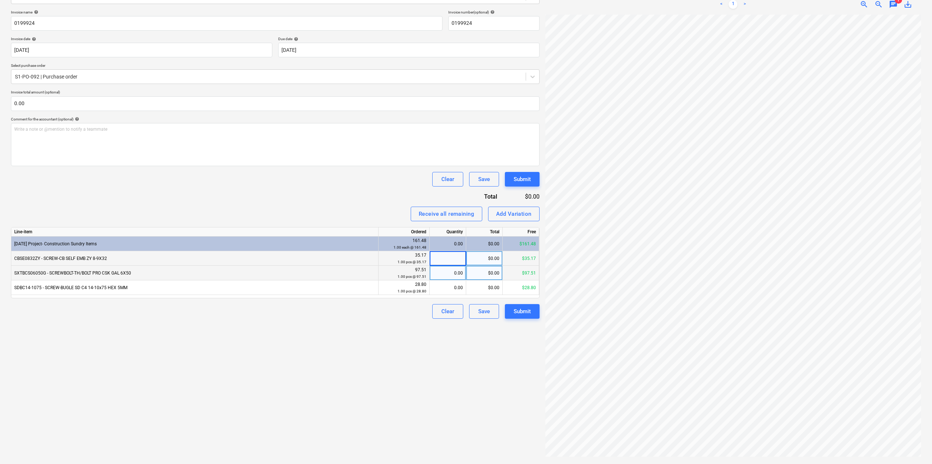
type input "1"
click at [453, 273] on div "0.00" at bounding box center [447, 273] width 30 height 15
type input "1"
click at [450, 293] on div "0.00" at bounding box center [447, 287] width 30 height 15
type input "1"
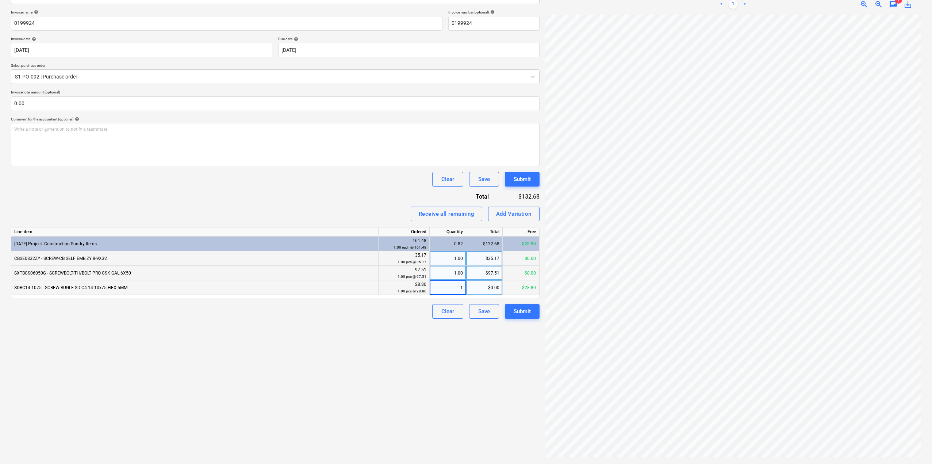
click at [445, 362] on div "Create new document Select company Grimleys Add new company Select document typ…" at bounding box center [275, 197] width 534 height 528
click at [497, 274] on div "$97.51" at bounding box center [484, 273] width 36 height 15
click at [498, 274] on input "97.51" at bounding box center [484, 273] width 36 height 14
click at [497, 269] on input "97.51" at bounding box center [484, 273] width 36 height 14
type input "97.50"
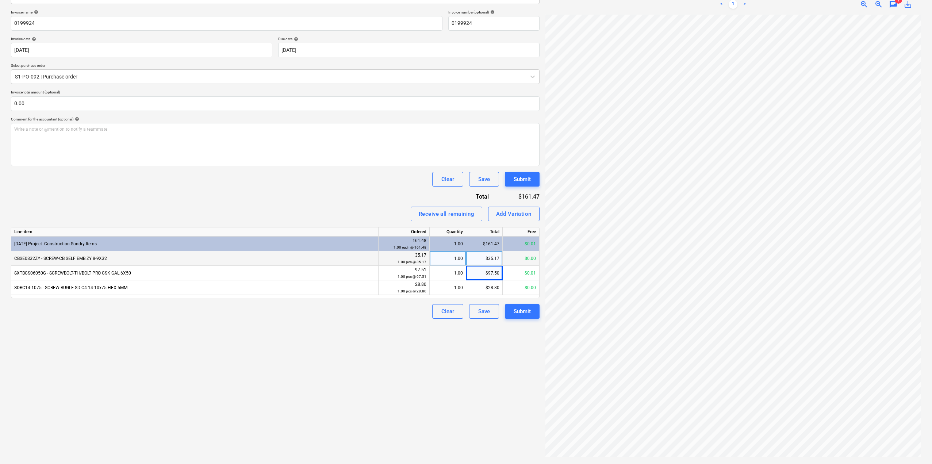
click at [437, 385] on div "Create new document Select company Grimleys Add new company Select document typ…" at bounding box center [275, 197] width 534 height 528
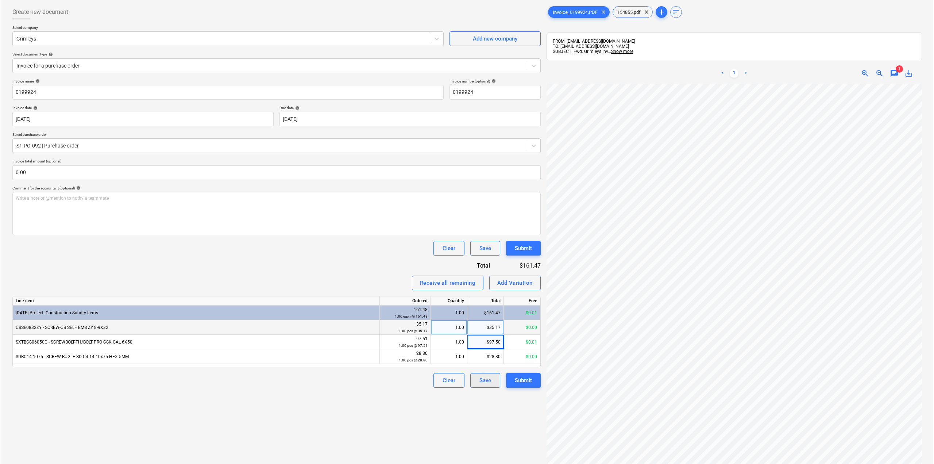
scroll to position [31, 0]
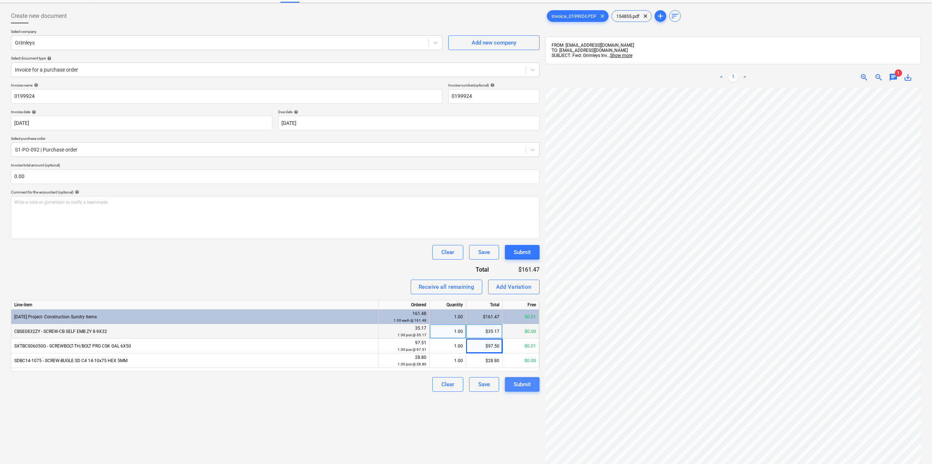
click at [522, 384] on div "Submit" at bounding box center [522, 384] width 17 height 9
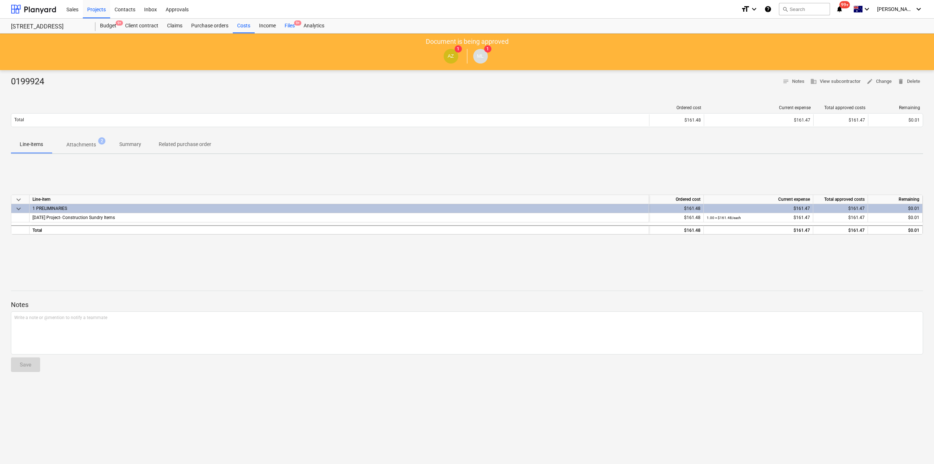
click at [284, 23] on div "Files 9+" at bounding box center [289, 26] width 19 height 15
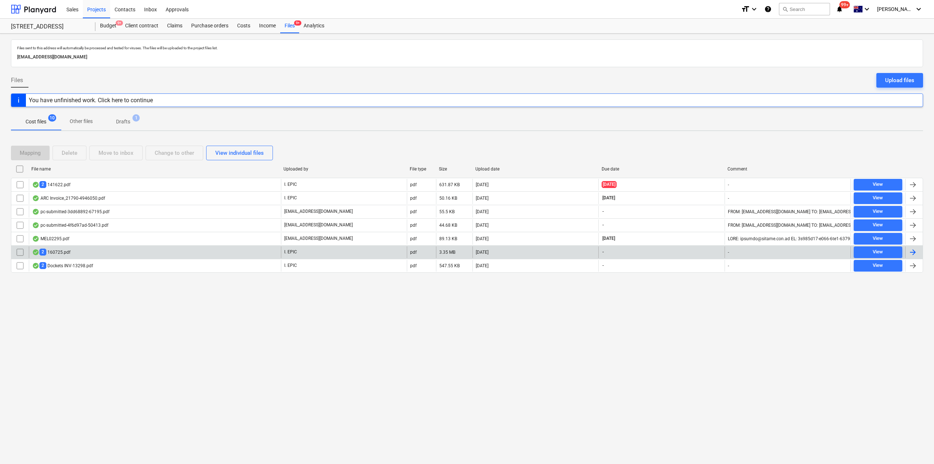
click at [76, 255] on div "2 160725.pdf" at bounding box center [155, 252] width 252 height 12
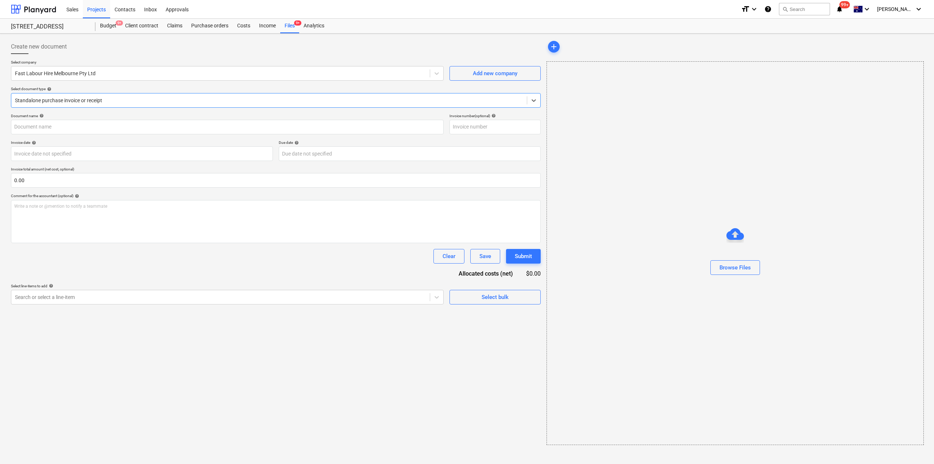
type input "160725"
type input "[DATE]"
